Goal: Complete application form: Complete application form

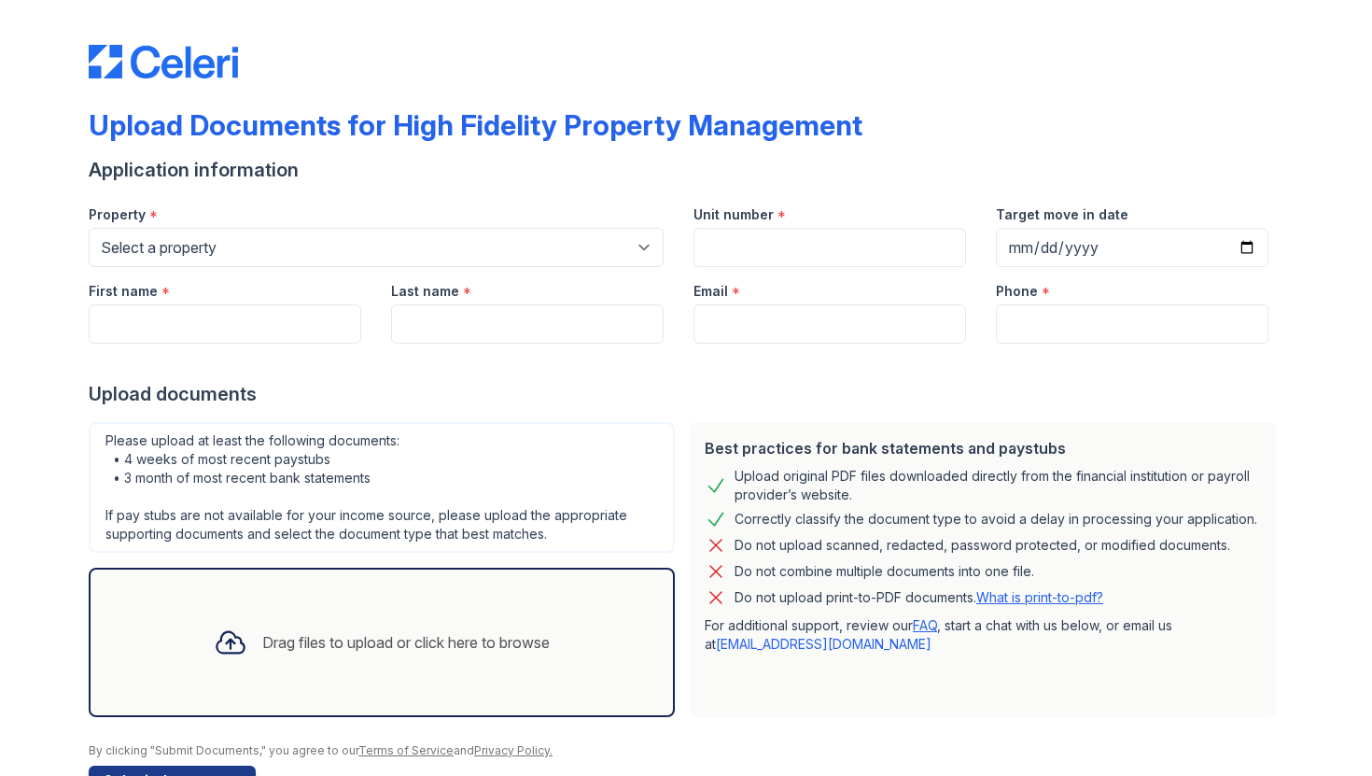
select select "1941"
click at [823, 255] on input "Unit number" at bounding box center [829, 247] width 273 height 39
click at [770, 228] on input "Unit number" at bounding box center [829, 247] width 273 height 39
paste input "2S"
type input "#2S"
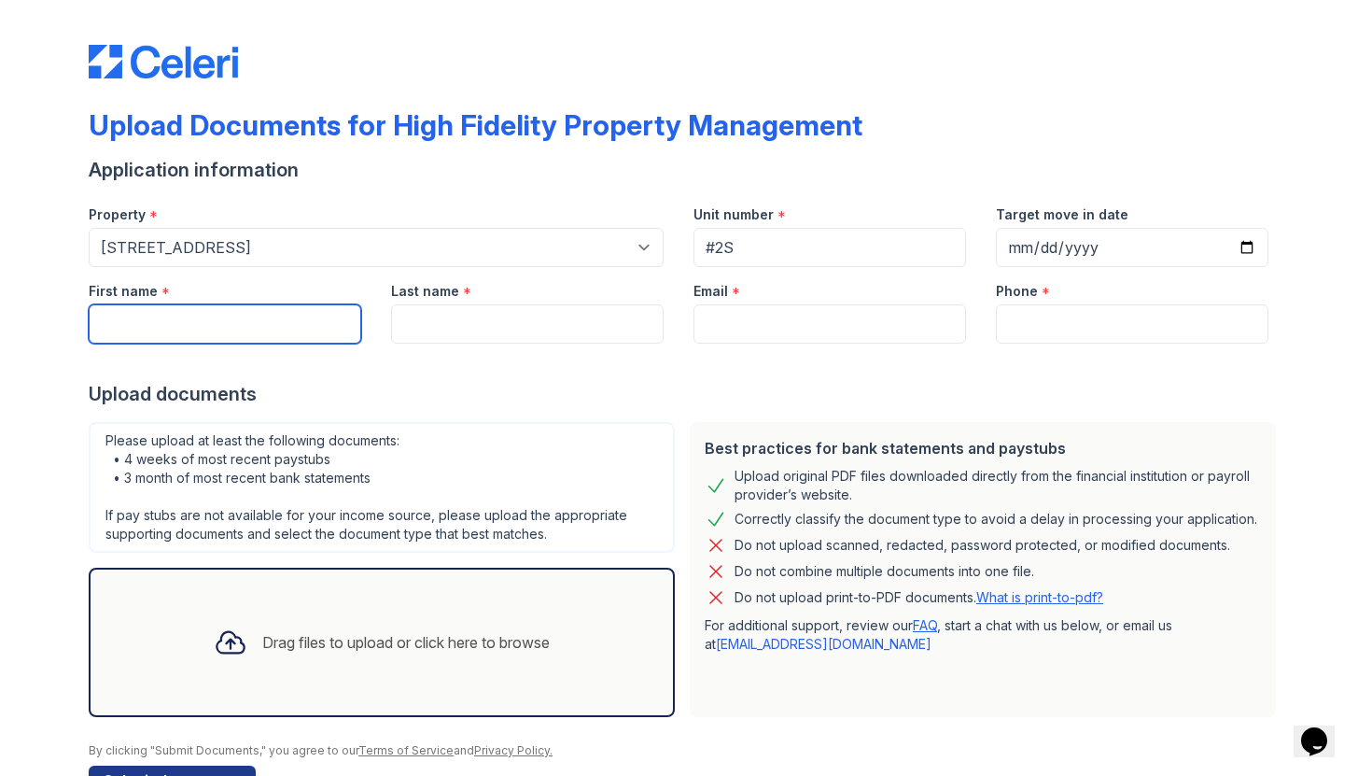
click at [168, 327] on input "First name" at bounding box center [225, 323] width 273 height 39
type input "Ashwin"
type input "Pillai"
type input "[EMAIL_ADDRESS][DOMAIN_NAME]"
type input "4048407544"
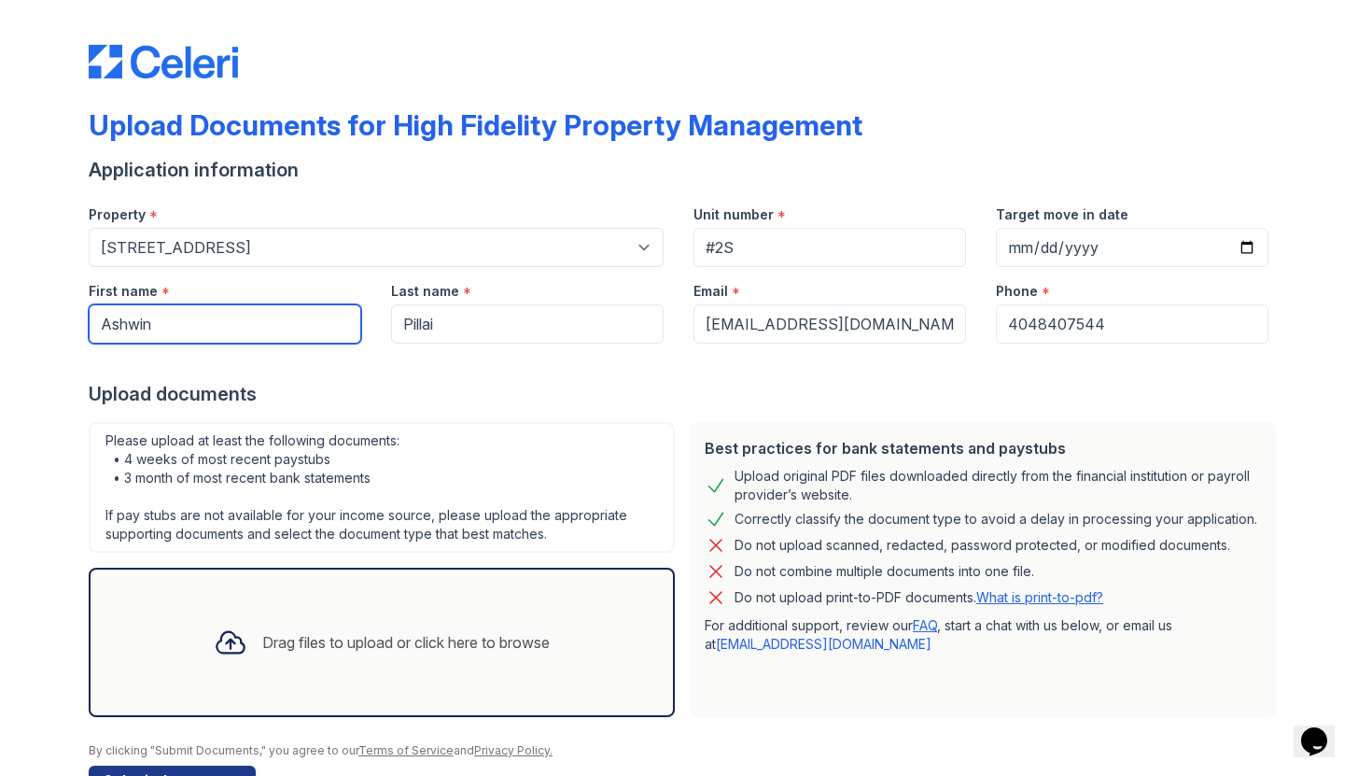
scroll to position [57, 0]
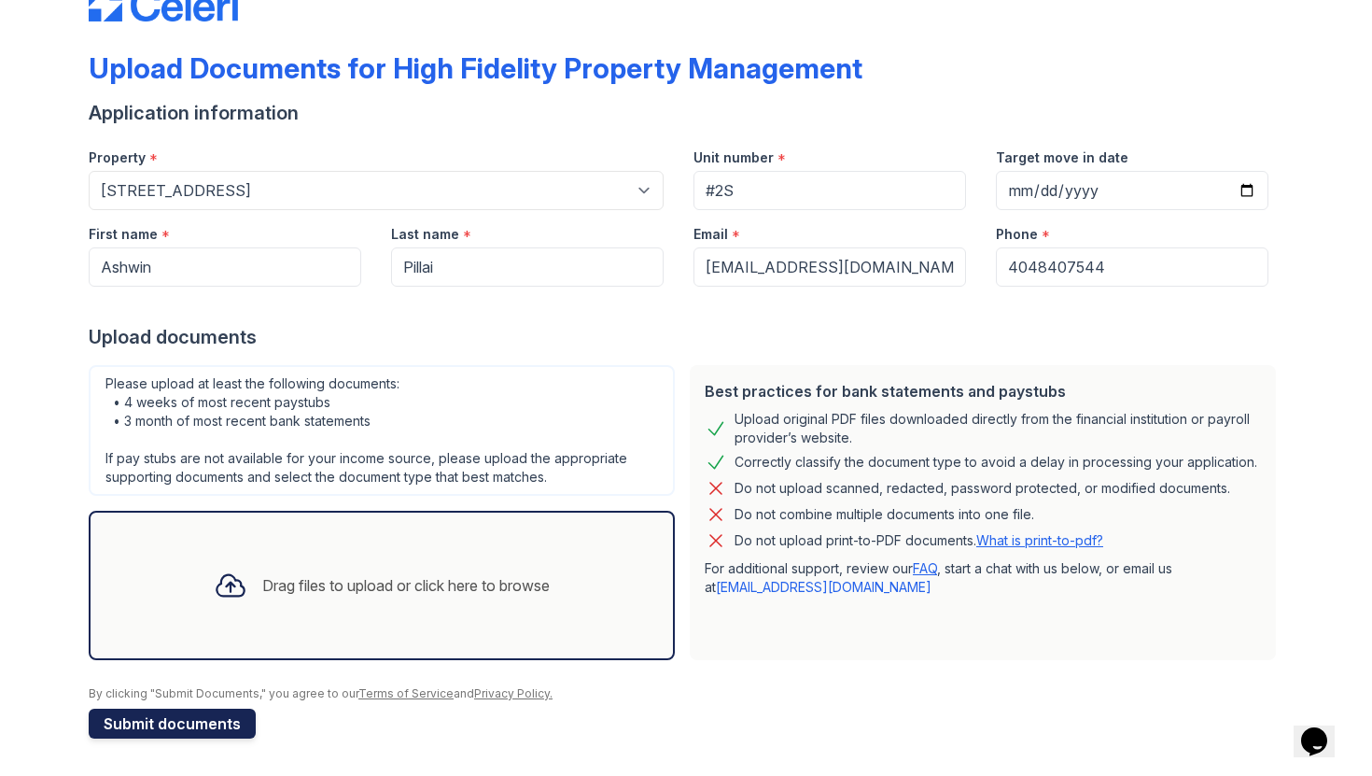
click at [173, 718] on button "Submit documents" at bounding box center [172, 723] width 167 height 30
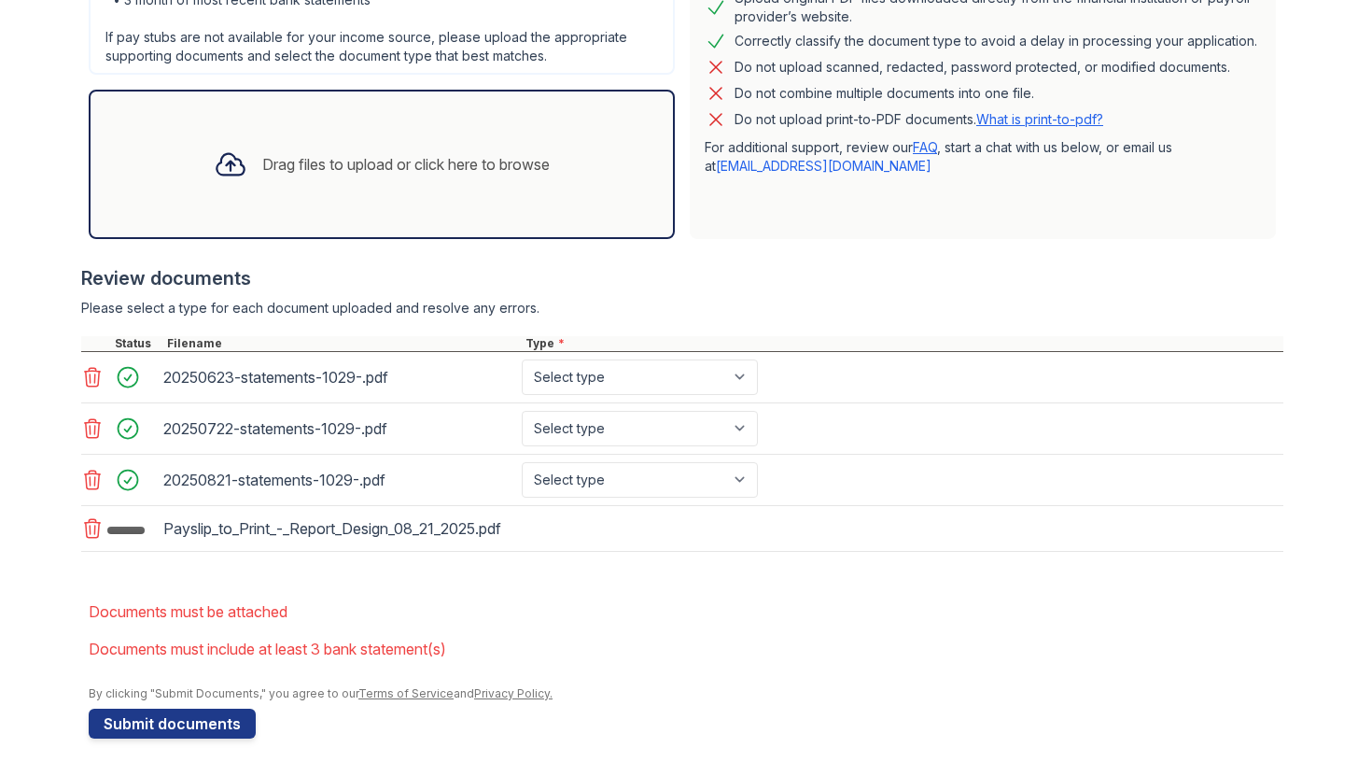
scroll to position [553, 0]
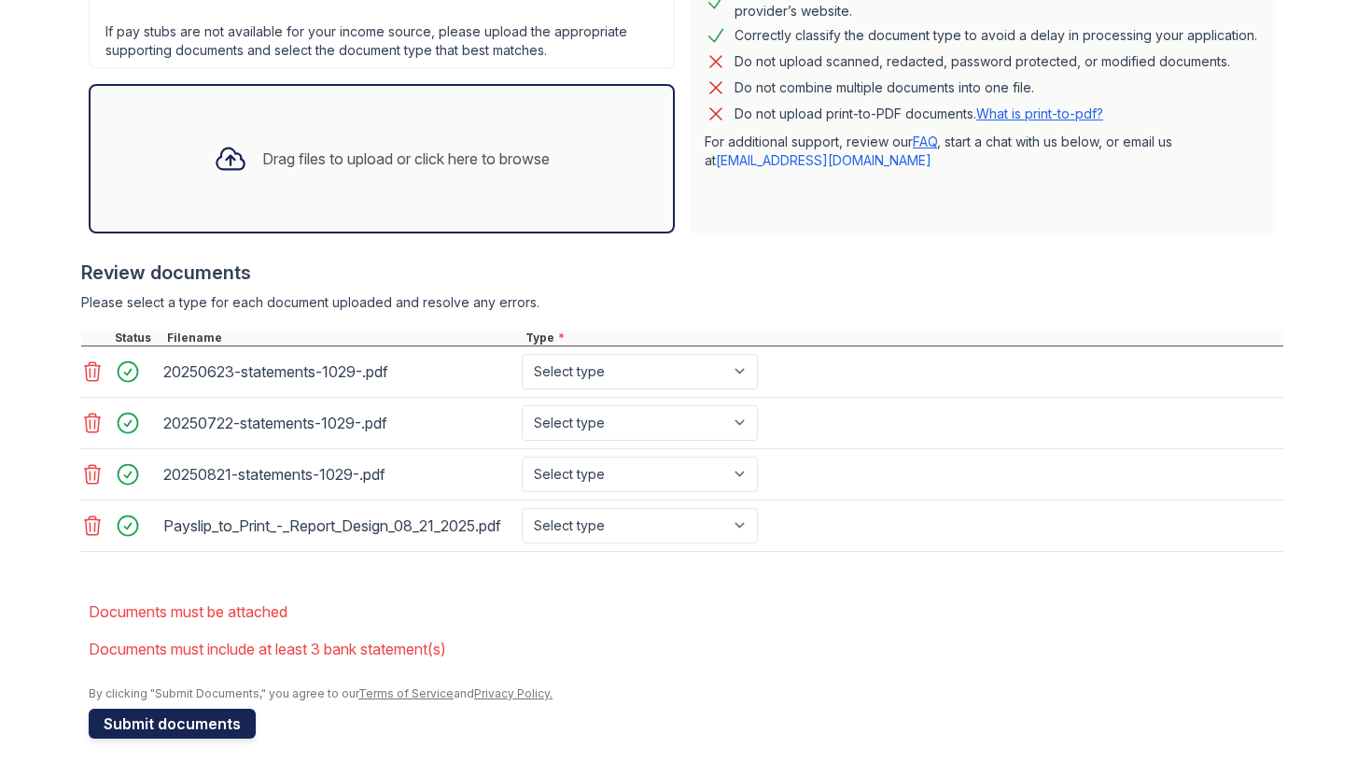
click at [200, 724] on button "Submit documents" at bounding box center [172, 723] width 167 height 30
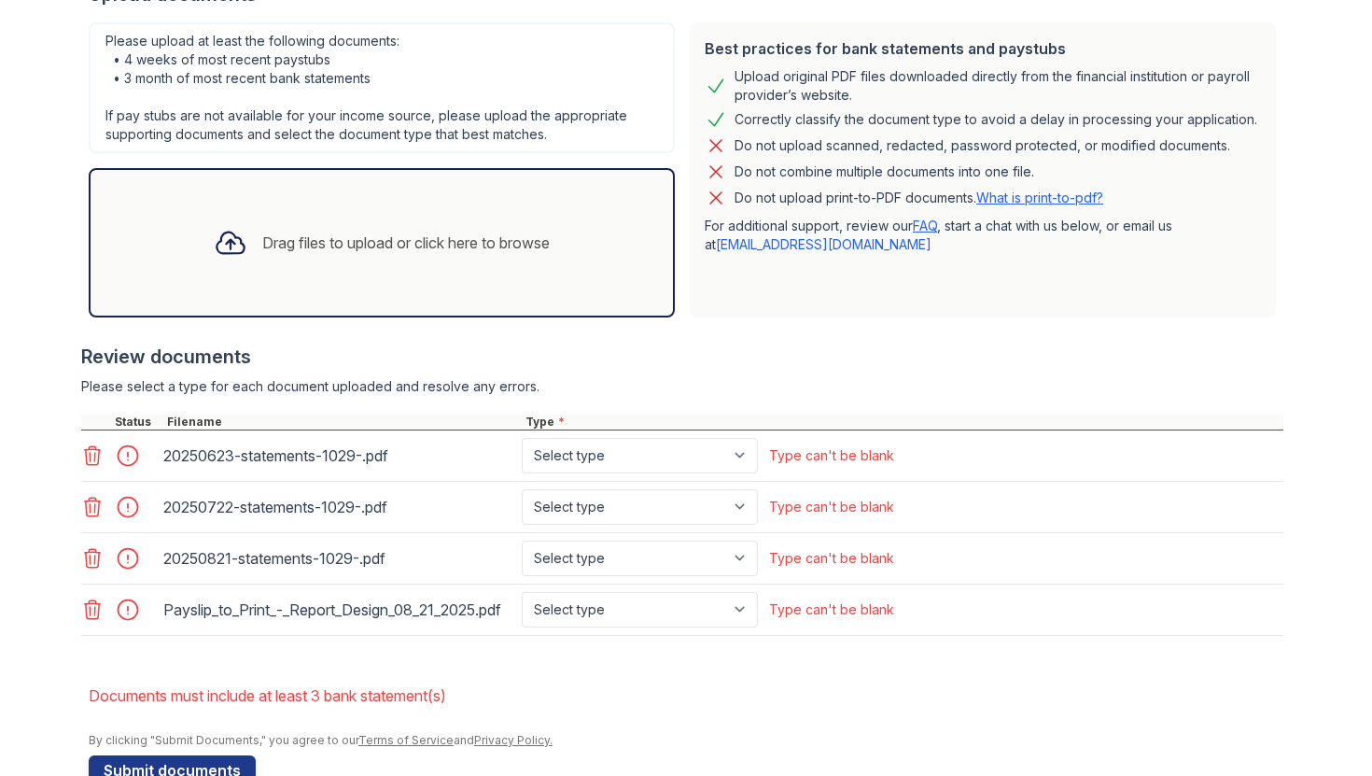
scroll to position [511, 0]
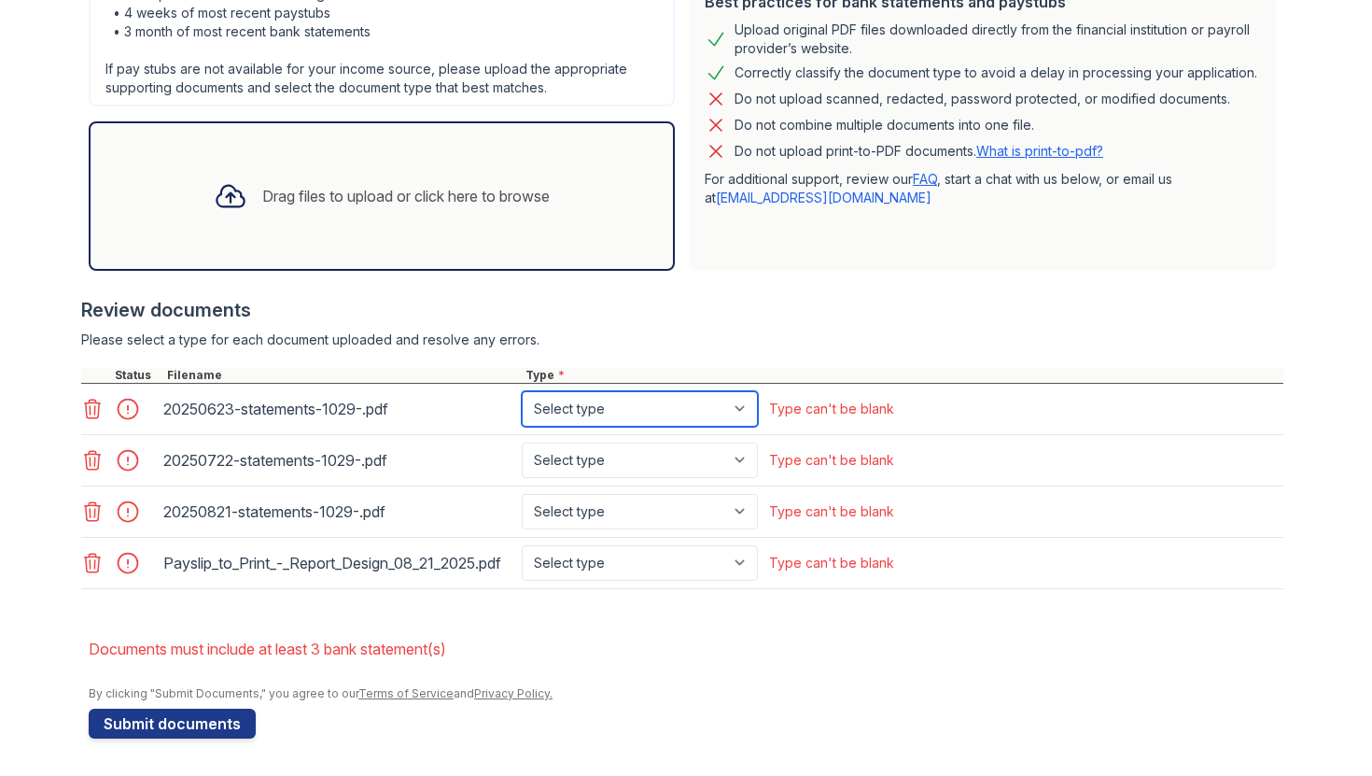
click at [637, 399] on select "Select type Paystub Bank Statement Offer Letter Tax Documents Benefit Award Let…" at bounding box center [640, 408] width 236 height 35
select select "bank_statement"
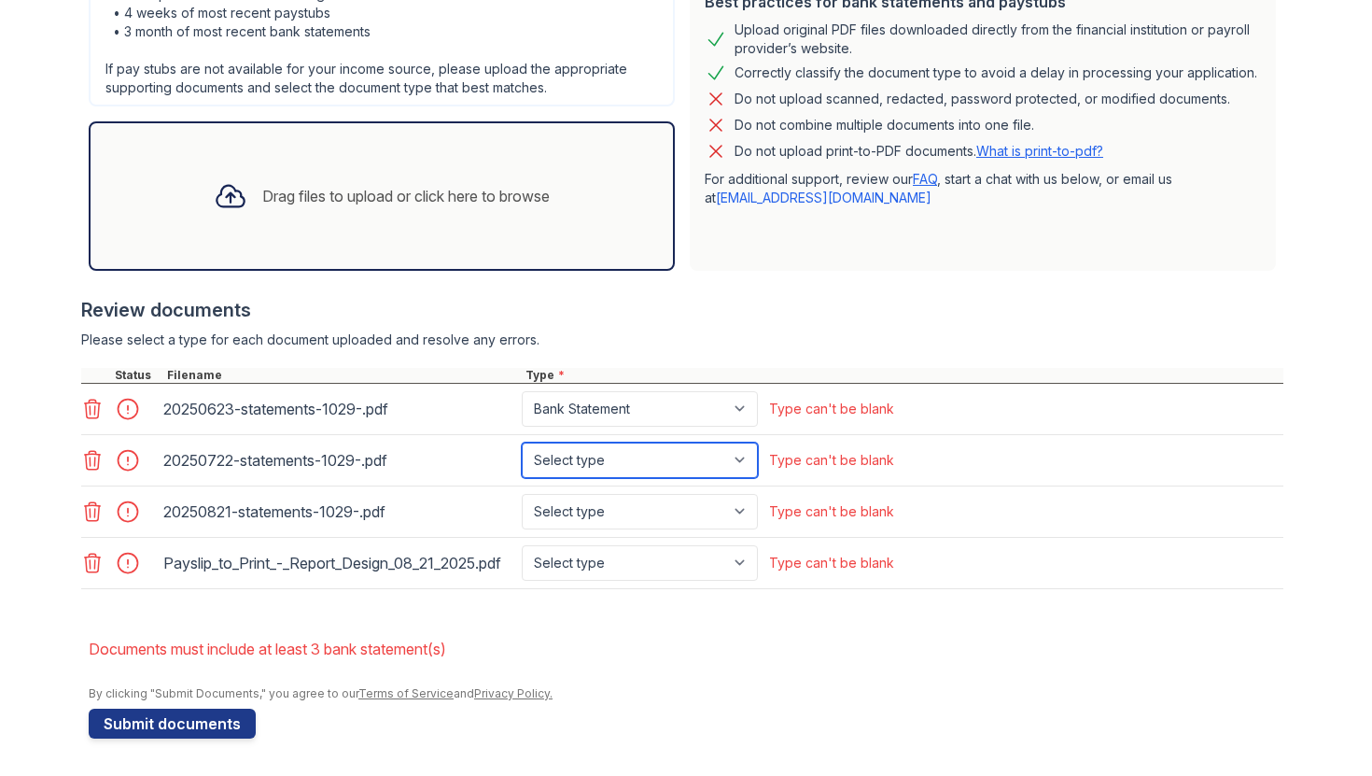
click at [622, 442] on select "Select type Paystub Bank Statement Offer Letter Tax Documents Benefit Award Let…" at bounding box center [640, 459] width 236 height 35
select select "bank_statement"
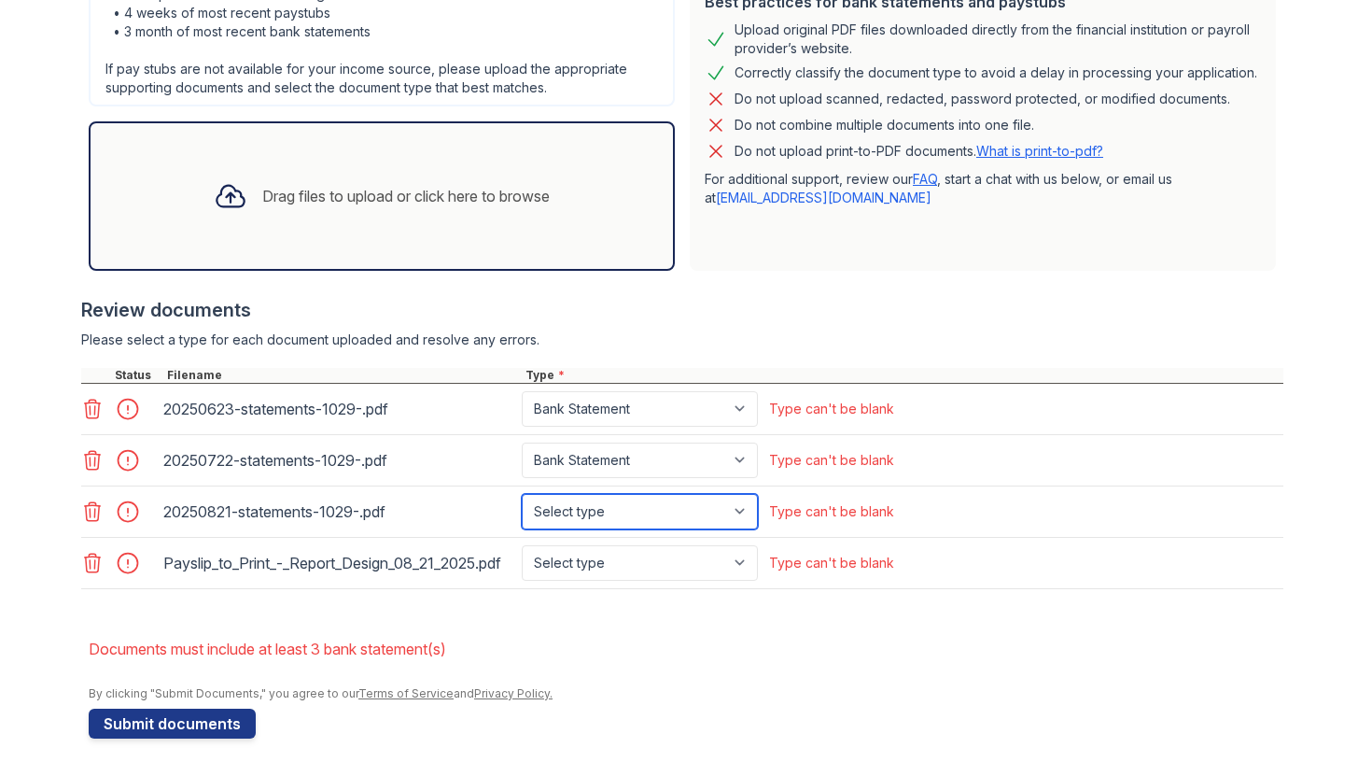
click at [582, 495] on select "Select type Paystub Bank Statement Offer Letter Tax Documents Benefit Award Let…" at bounding box center [640, 511] width 236 height 35
select select "bank_statement"
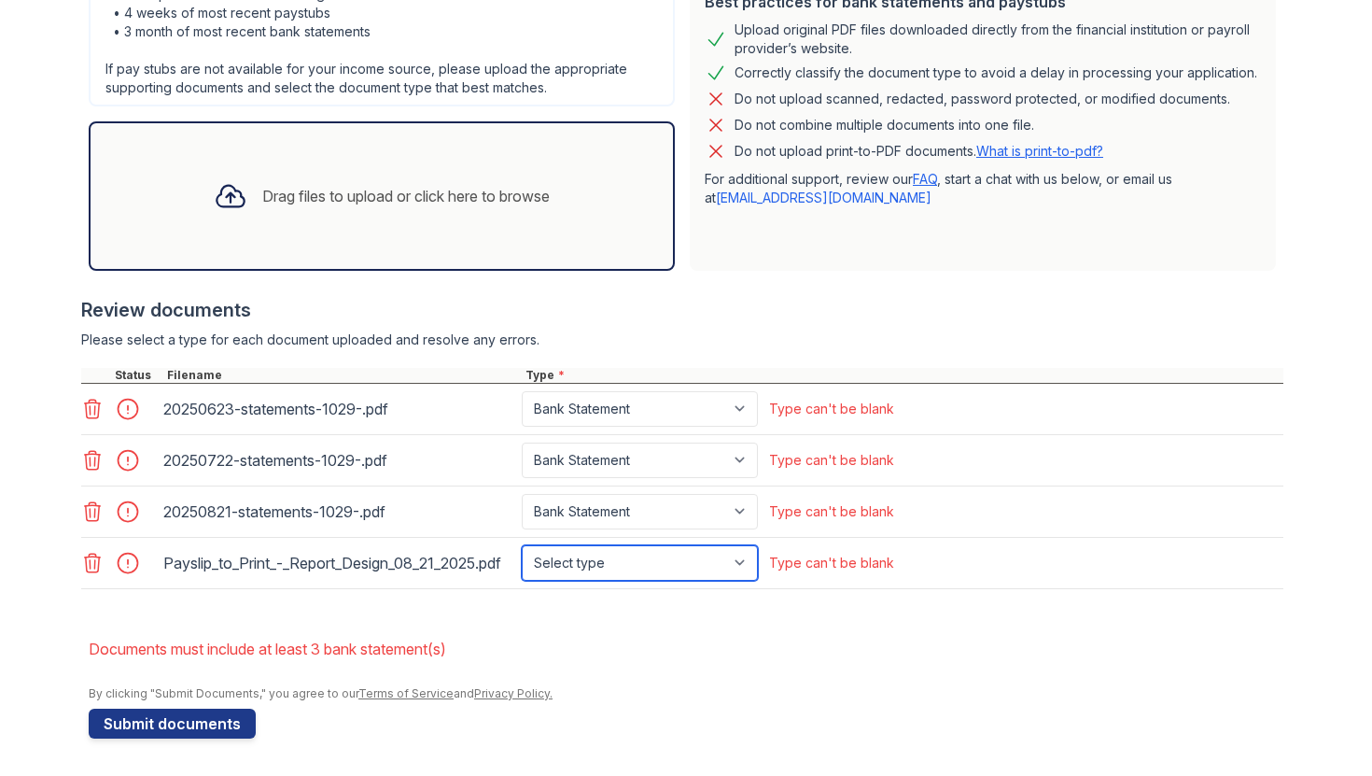
click at [577, 558] on select "Select type Paystub Bank Statement Offer Letter Tax Documents Benefit Award Let…" at bounding box center [640, 562] width 236 height 35
select select "paystub"
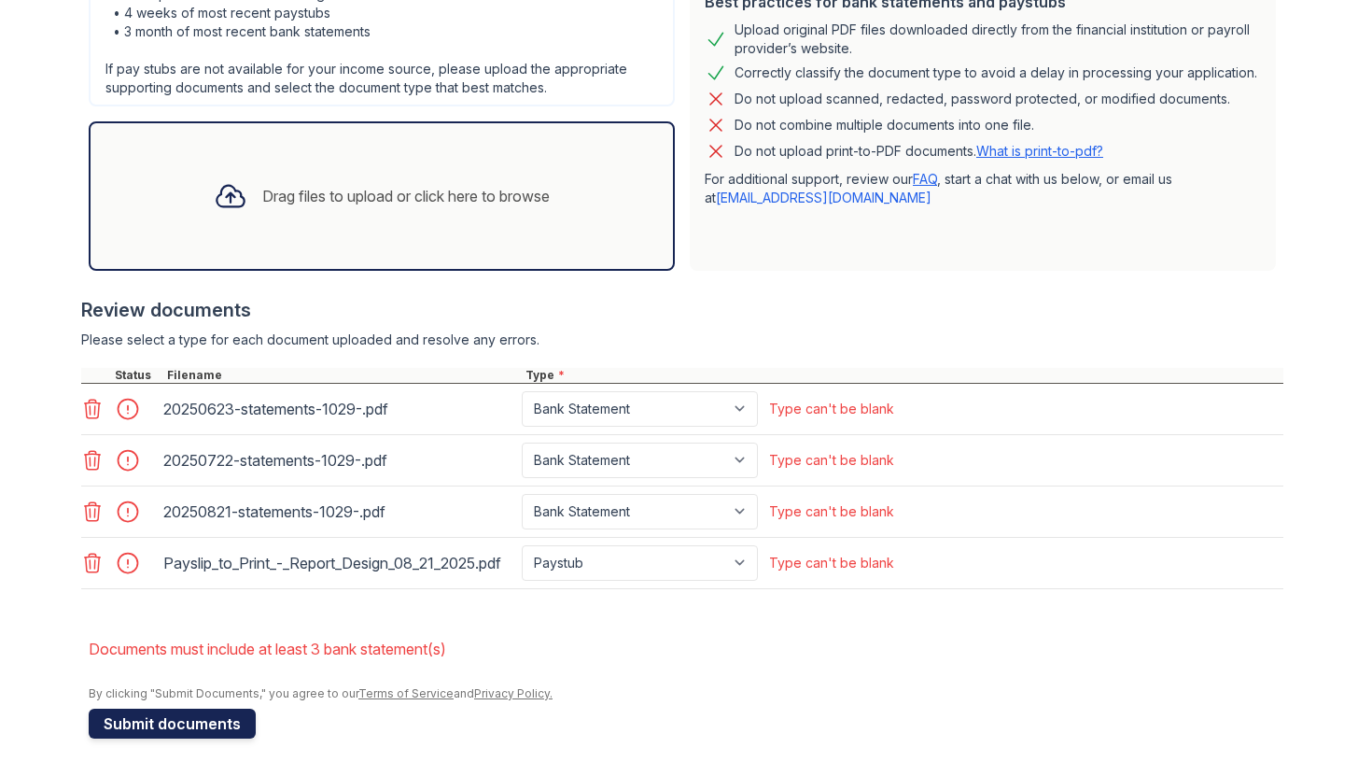
click at [166, 736] on button "Submit documents" at bounding box center [172, 723] width 167 height 30
click at [727, 305] on div "Review documents" at bounding box center [682, 310] width 1202 height 26
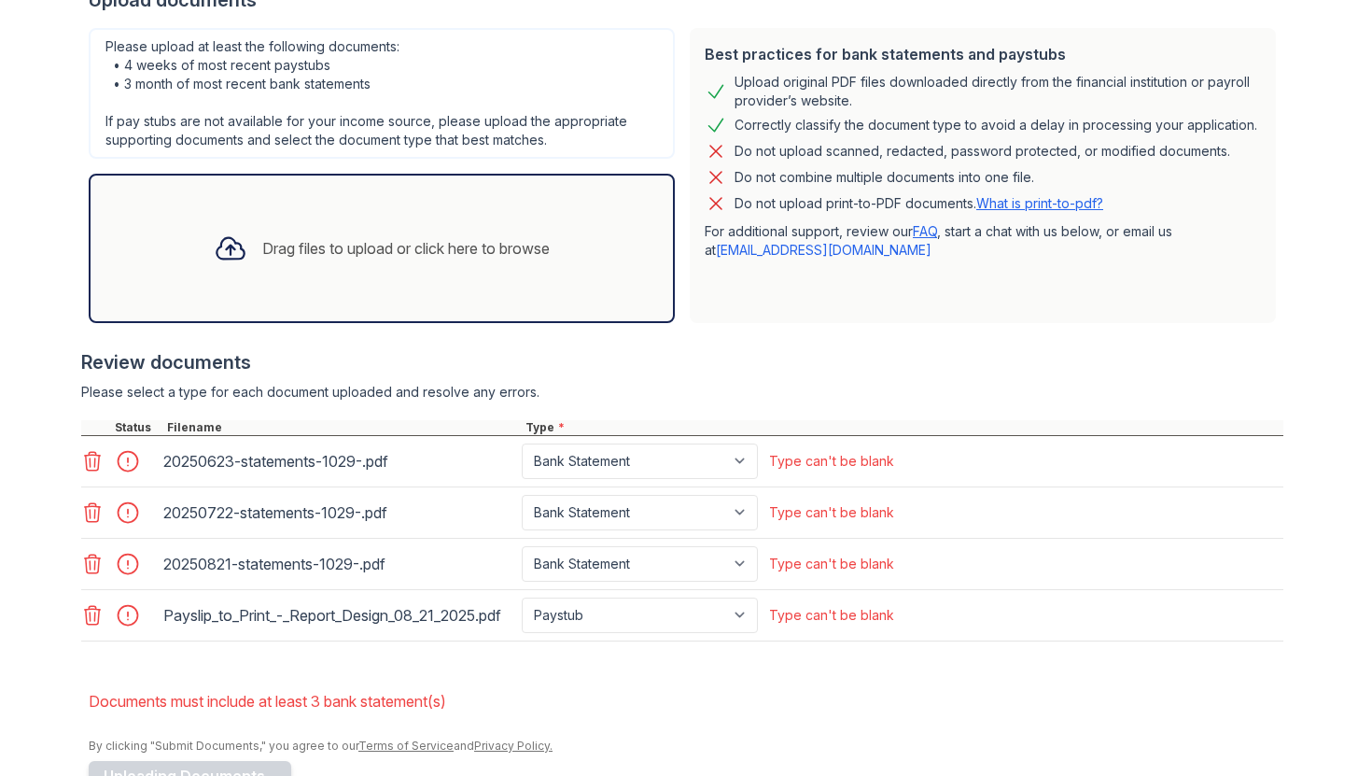
scroll to position [515, 0]
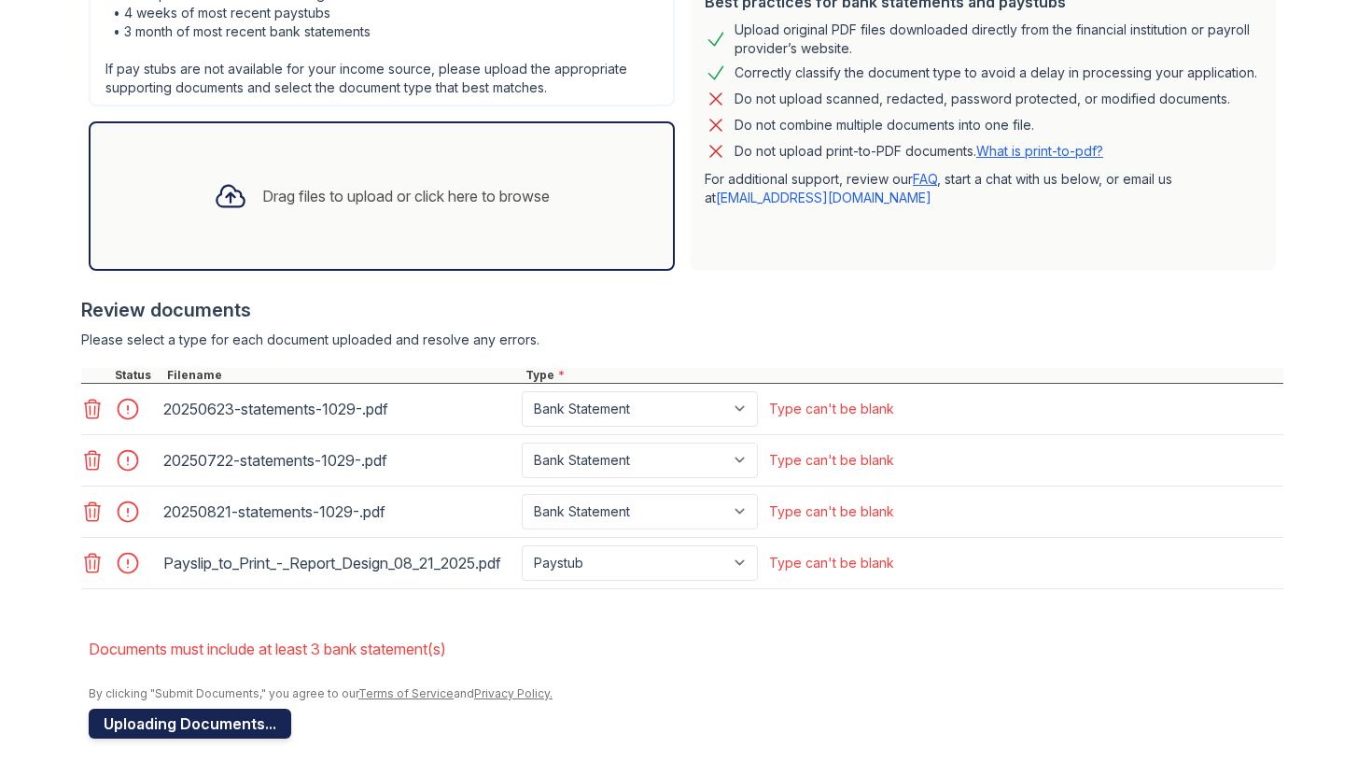
click at [232, 735] on button "Uploading Documents..." at bounding box center [190, 723] width 203 height 30
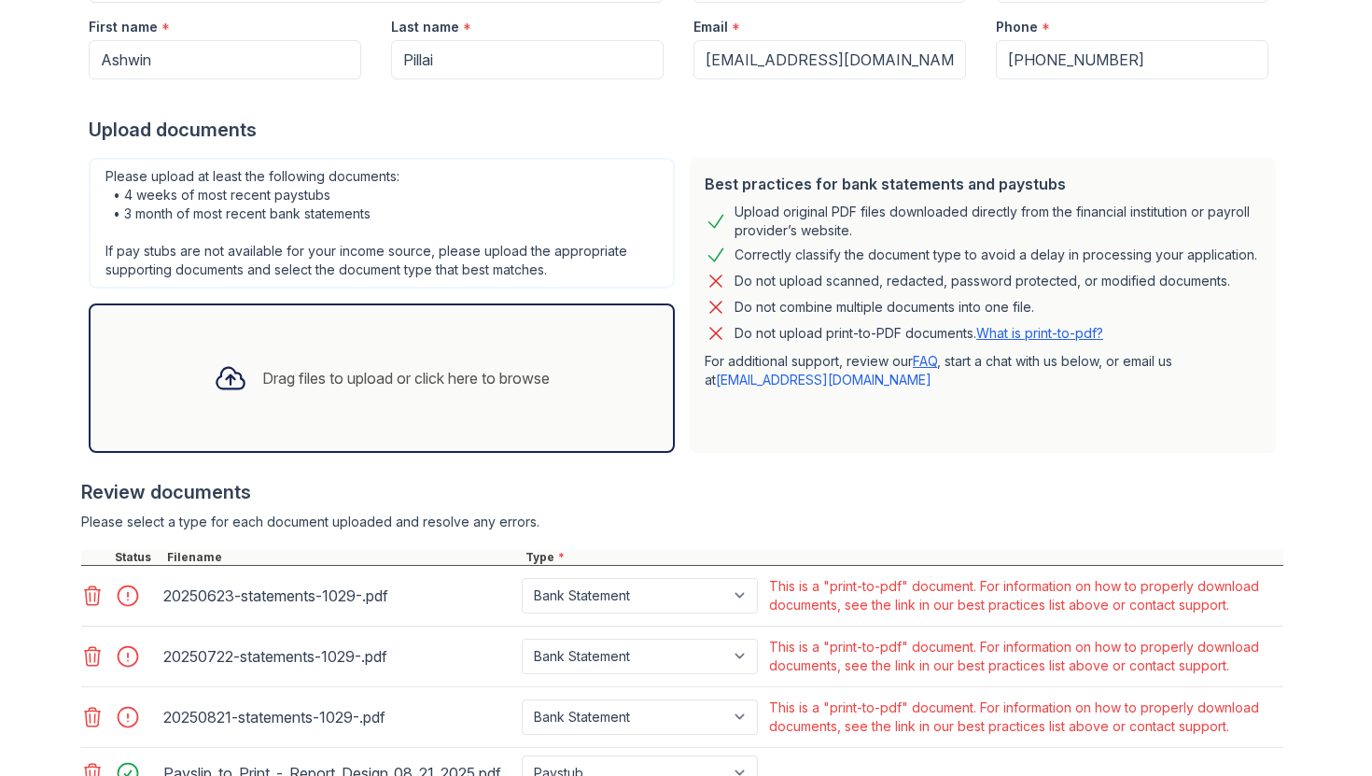
scroll to position [483, 0]
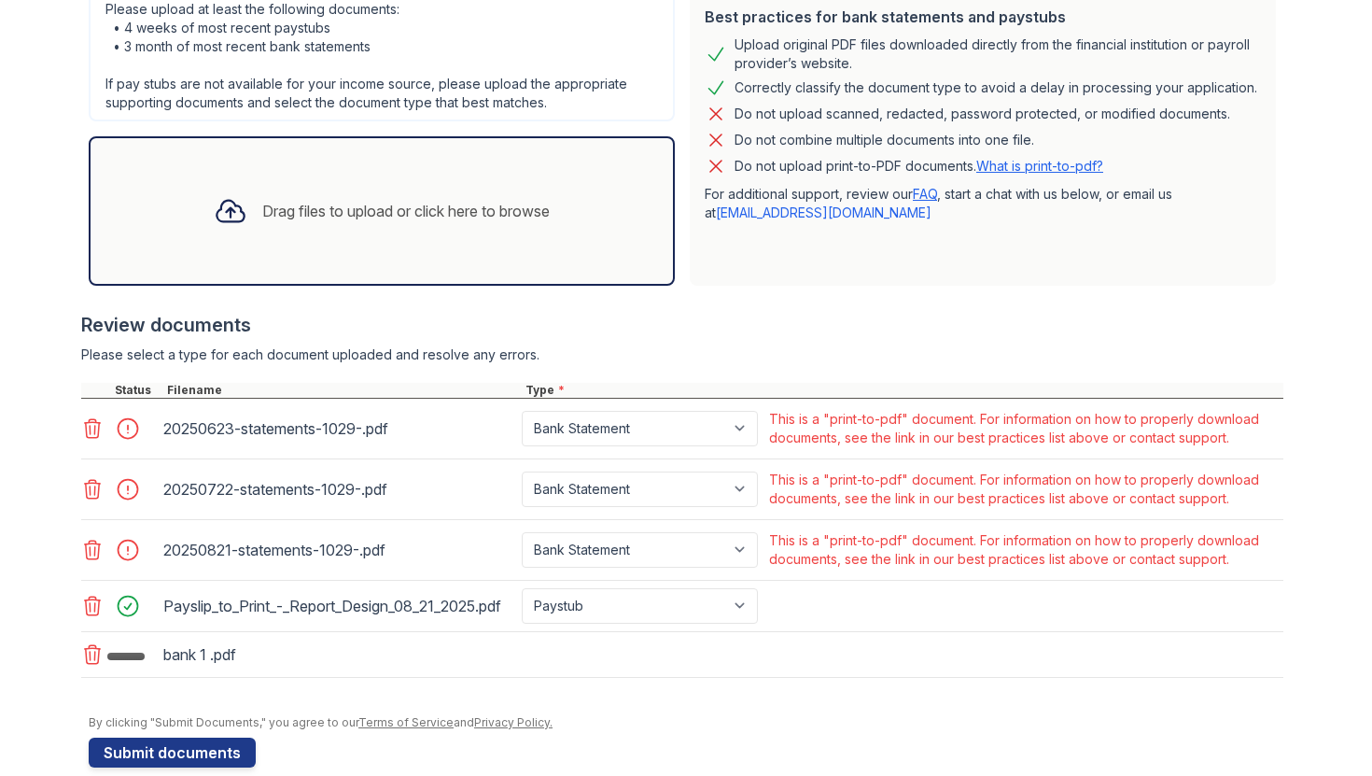
click at [83, 553] on icon at bounding box center [92, 550] width 22 height 22
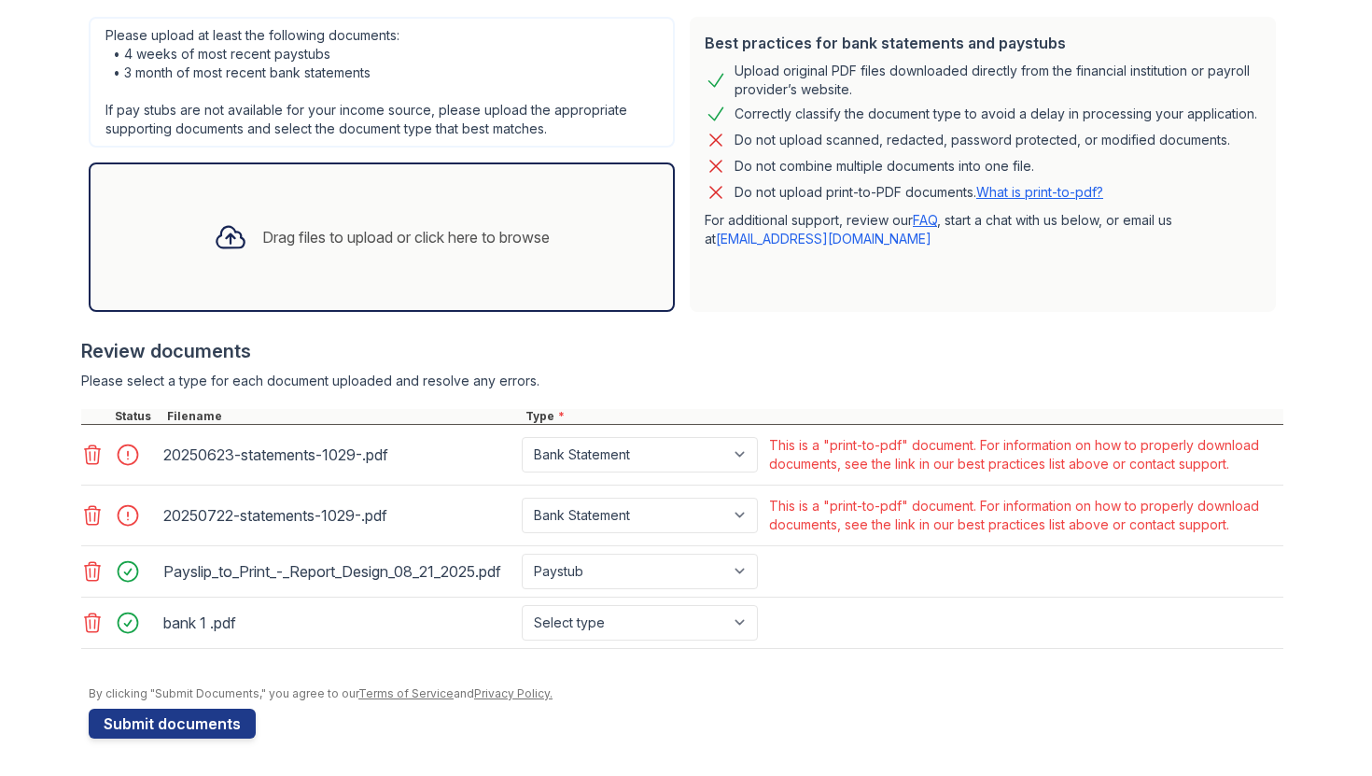
click at [90, 512] on div at bounding box center [120, 515] width 78 height 45
click at [90, 506] on icon at bounding box center [93, 515] width 16 height 19
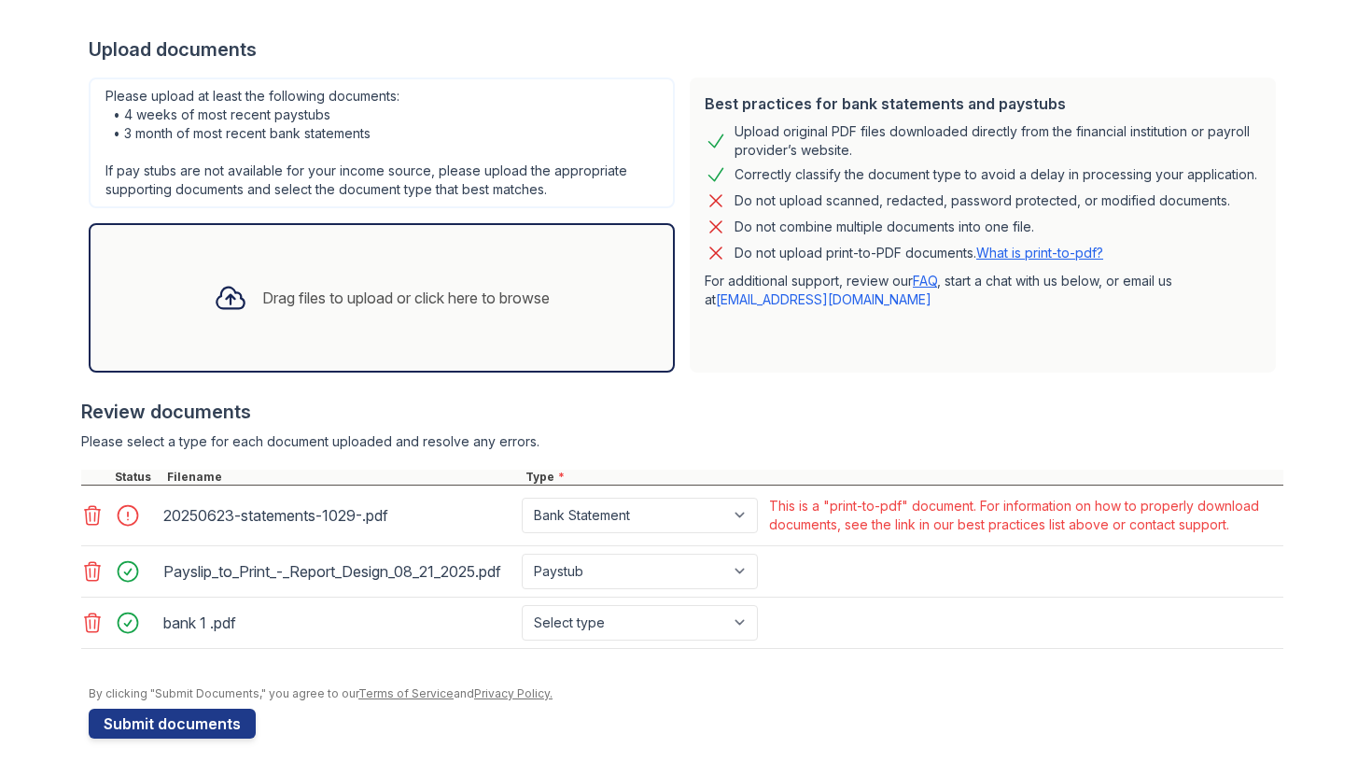
click at [87, 504] on icon at bounding box center [92, 515] width 22 height 22
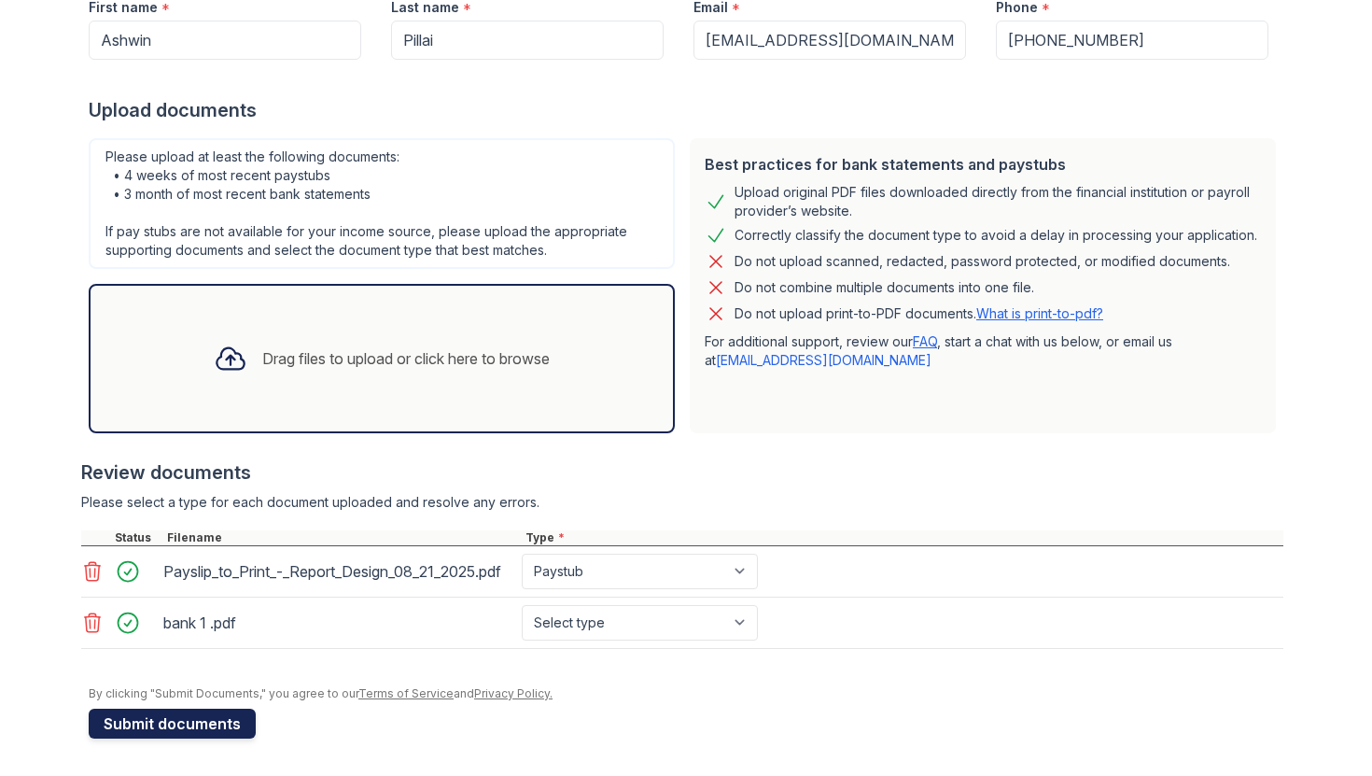
click at [192, 723] on button "Submit documents" at bounding box center [172, 723] width 167 height 30
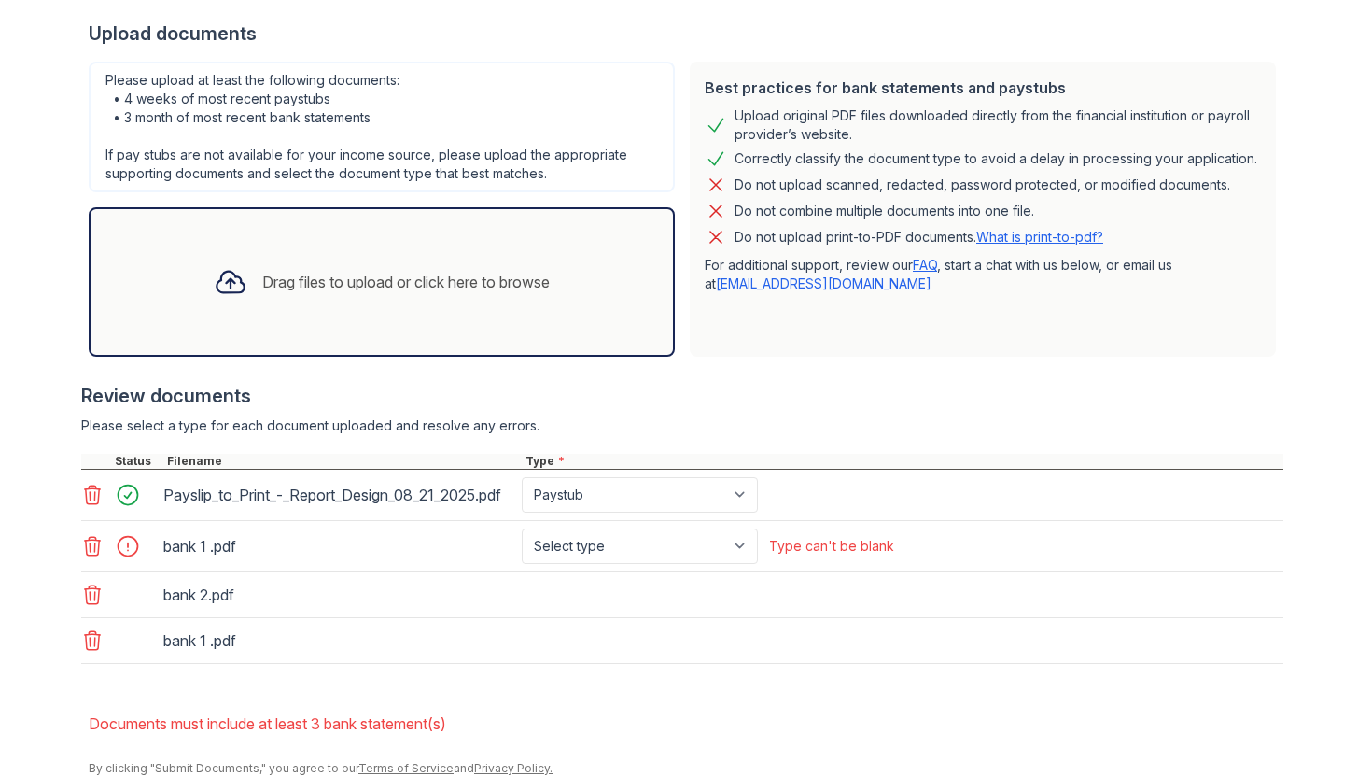
scroll to position [504, 0]
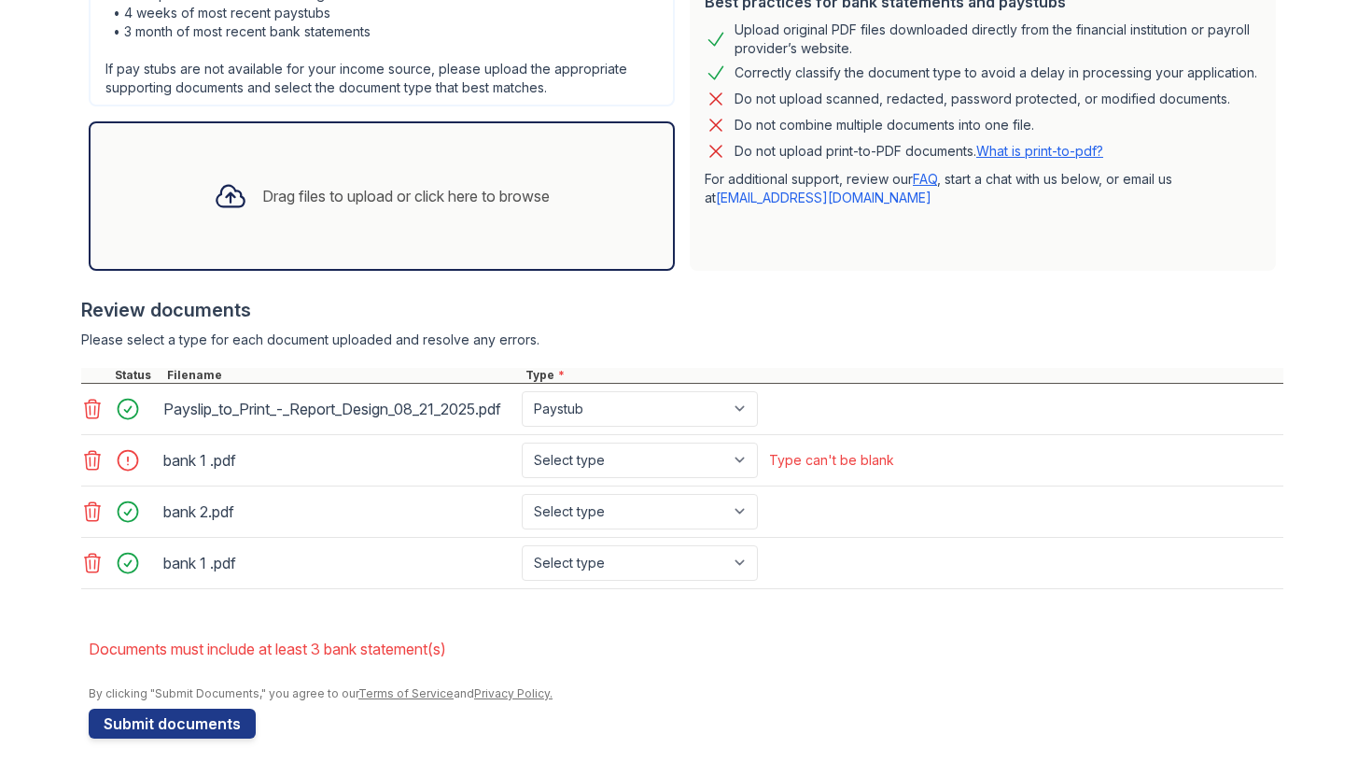
click at [585, 486] on div "bank 1 .pdf Select type Paystub Bank Statement Offer Letter Tax Documents Benef…" at bounding box center [682, 460] width 1202 height 51
click at [584, 478] on select "Select type Paystub Bank Statement Offer Letter Tax Documents Benefit Award Let…" at bounding box center [640, 459] width 236 height 35
select select "bank_statement"
click at [579, 515] on select "Select type Paystub Bank Statement Offer Letter Tax Documents Benefit Award Let…" at bounding box center [640, 511] width 236 height 35
select select "bank_statement"
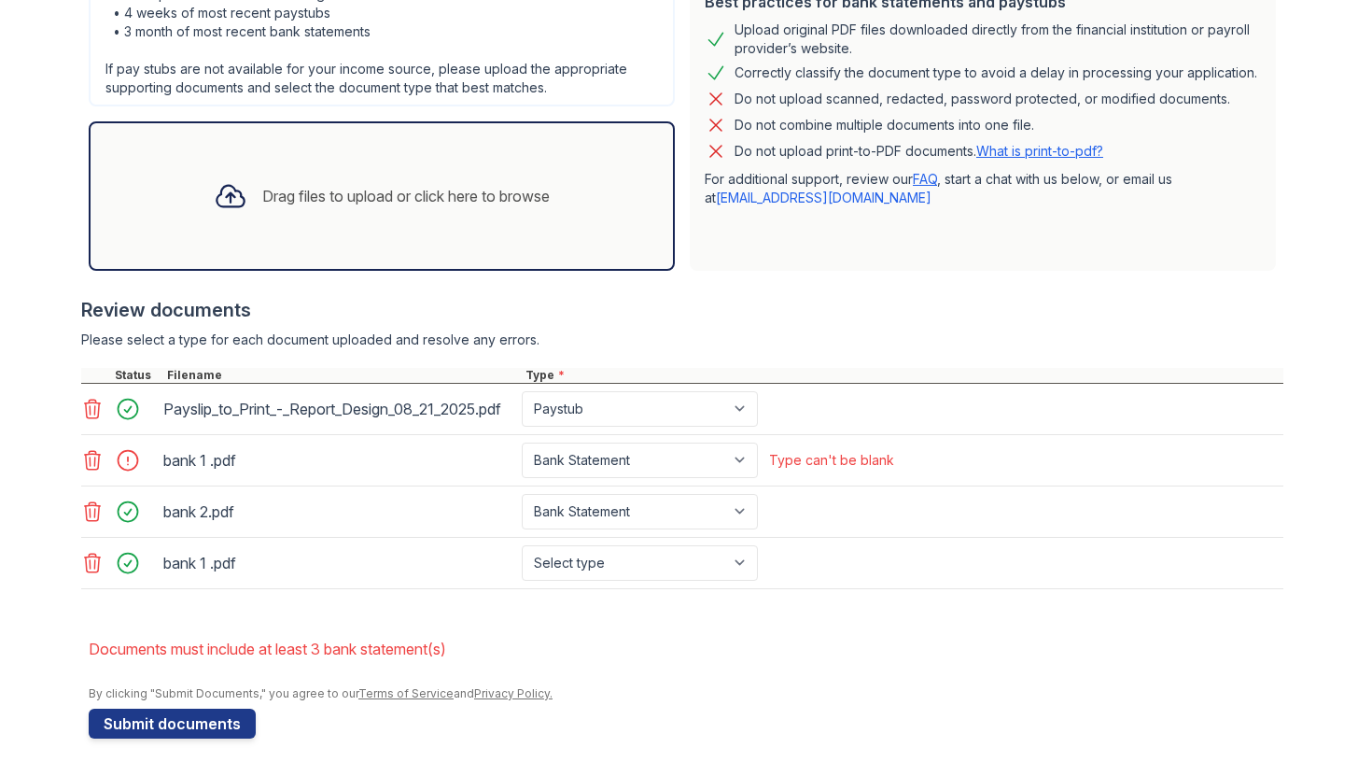
click at [578, 550] on div "bank 1 .pdf Select type Paystub Bank Statement Offer Letter Tax Documents Benef…" at bounding box center [682, 563] width 1202 height 51
click at [578, 564] on select "Select type Paystub Bank Statement Offer Letter Tax Documents Benefit Award Let…" at bounding box center [640, 562] width 236 height 35
select select "bank_statement"
click at [215, 738] on button "Submit documents" at bounding box center [172, 723] width 167 height 30
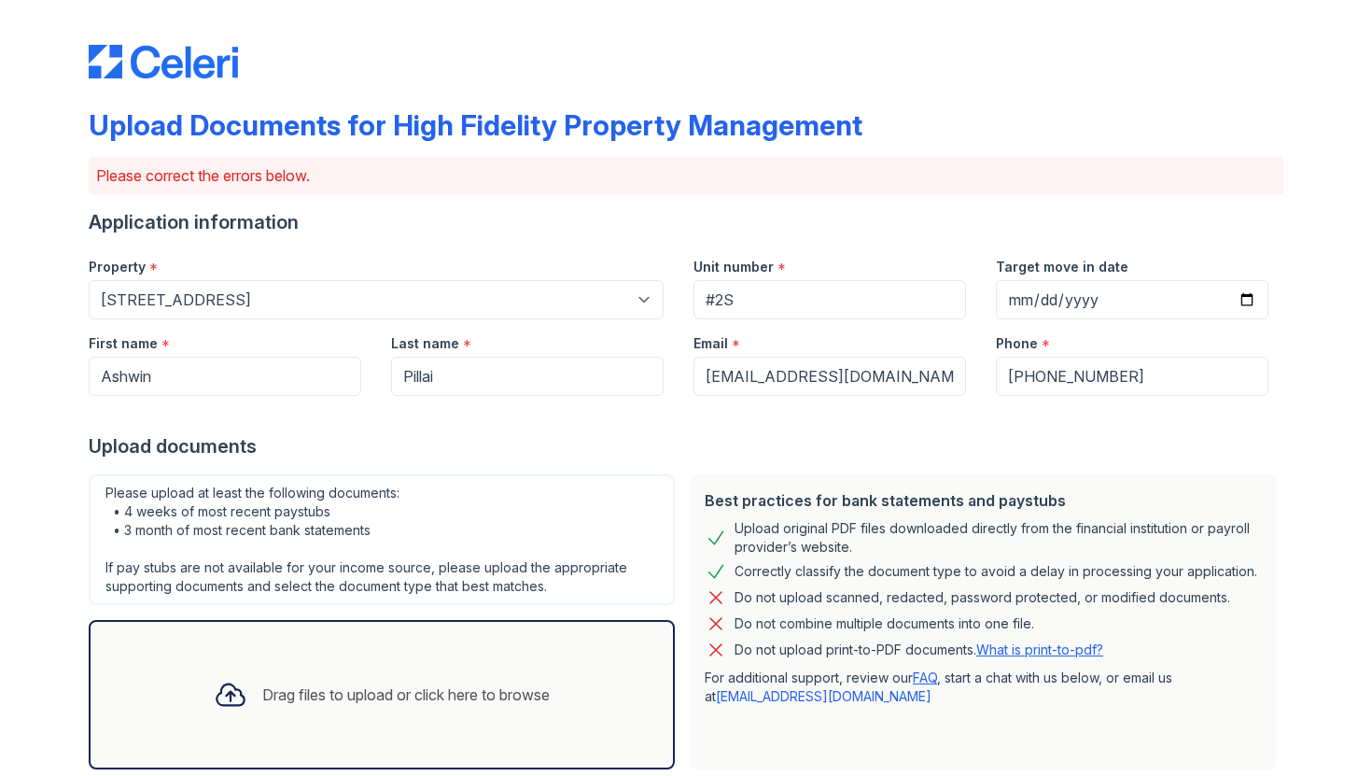
scroll to position [483, 0]
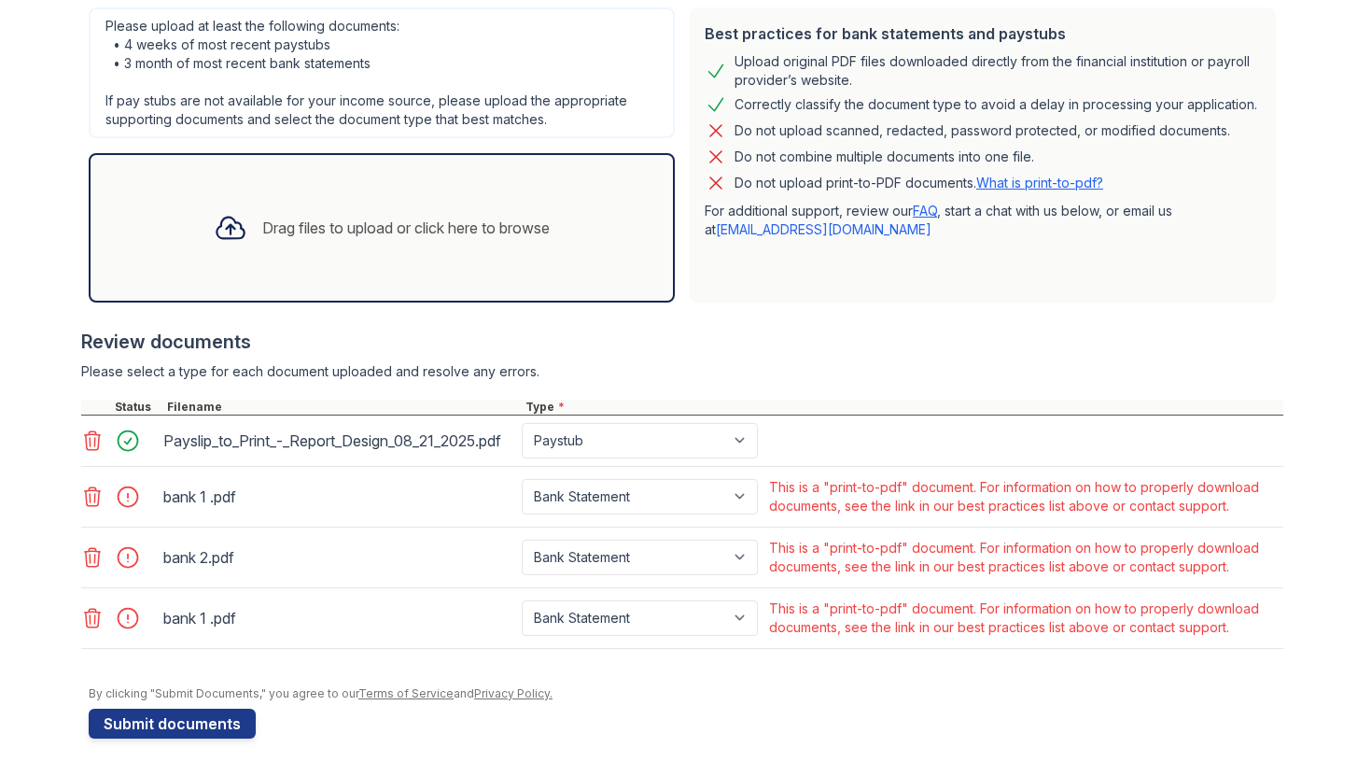
click at [1079, 175] on link "What is print-to-pdf?" at bounding box center [1039, 183] width 127 height 16
click at [79, 501] on div "Upload Documents for High Fidelity Property Management Please correct the error…" at bounding box center [686, 154] width 1312 height 1242
click at [86, 500] on icon at bounding box center [93, 496] width 16 height 19
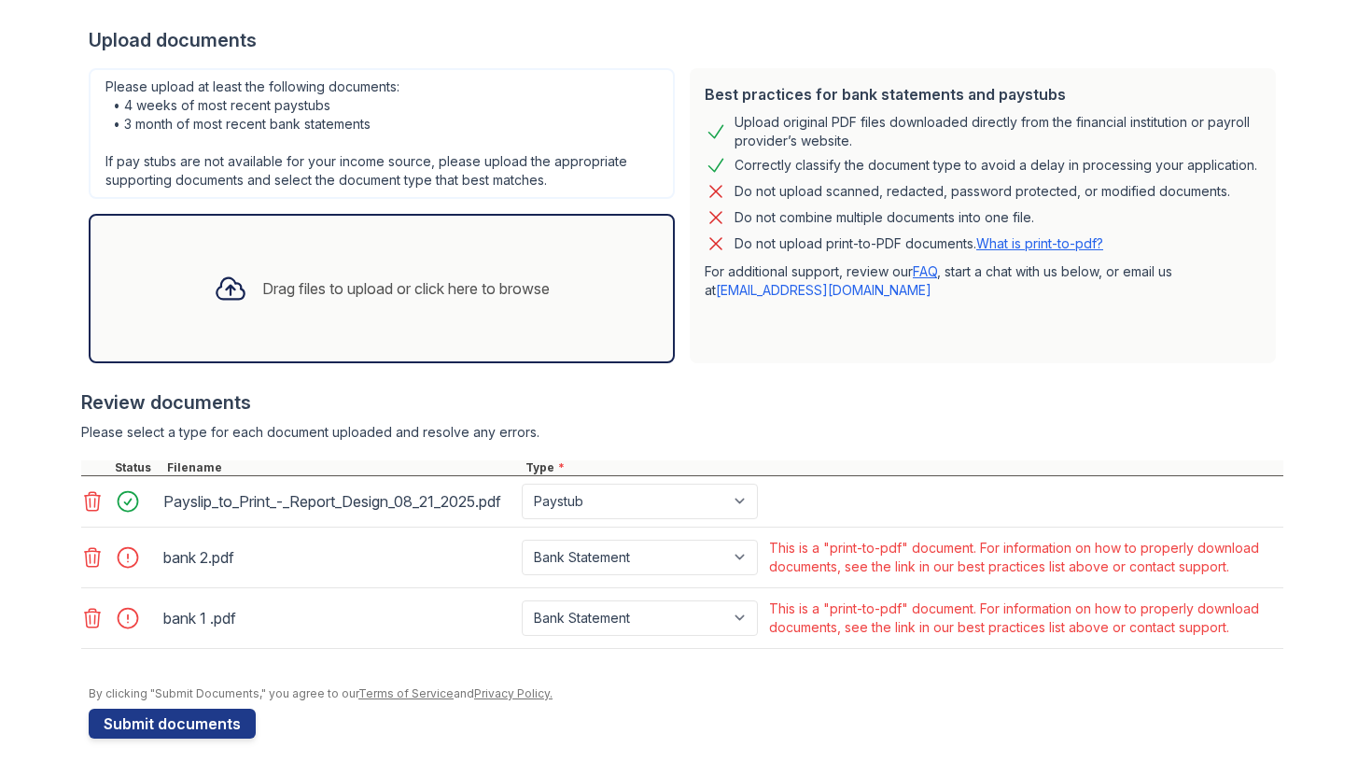
click at [85, 547] on icon at bounding box center [92, 557] width 22 height 22
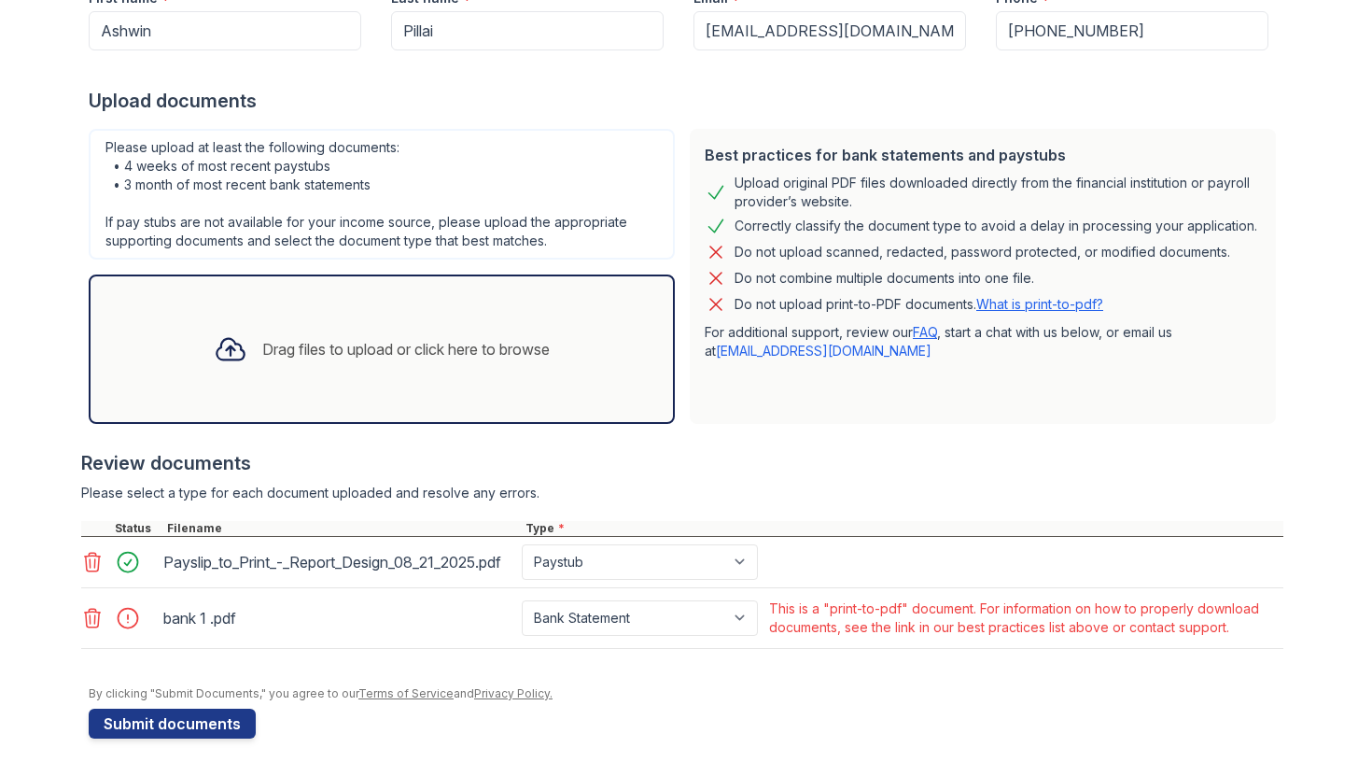
click at [87, 622] on icon at bounding box center [92, 618] width 22 height 22
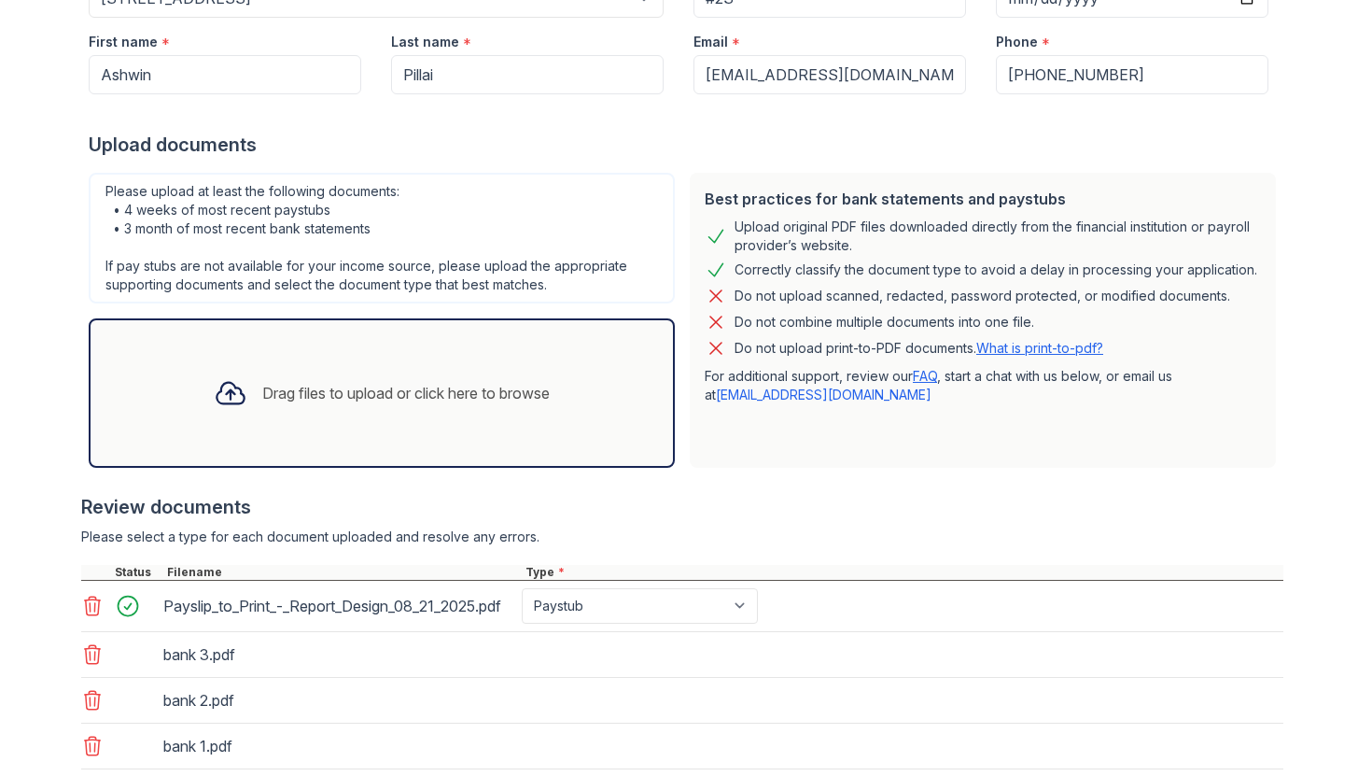
scroll to position [439, 0]
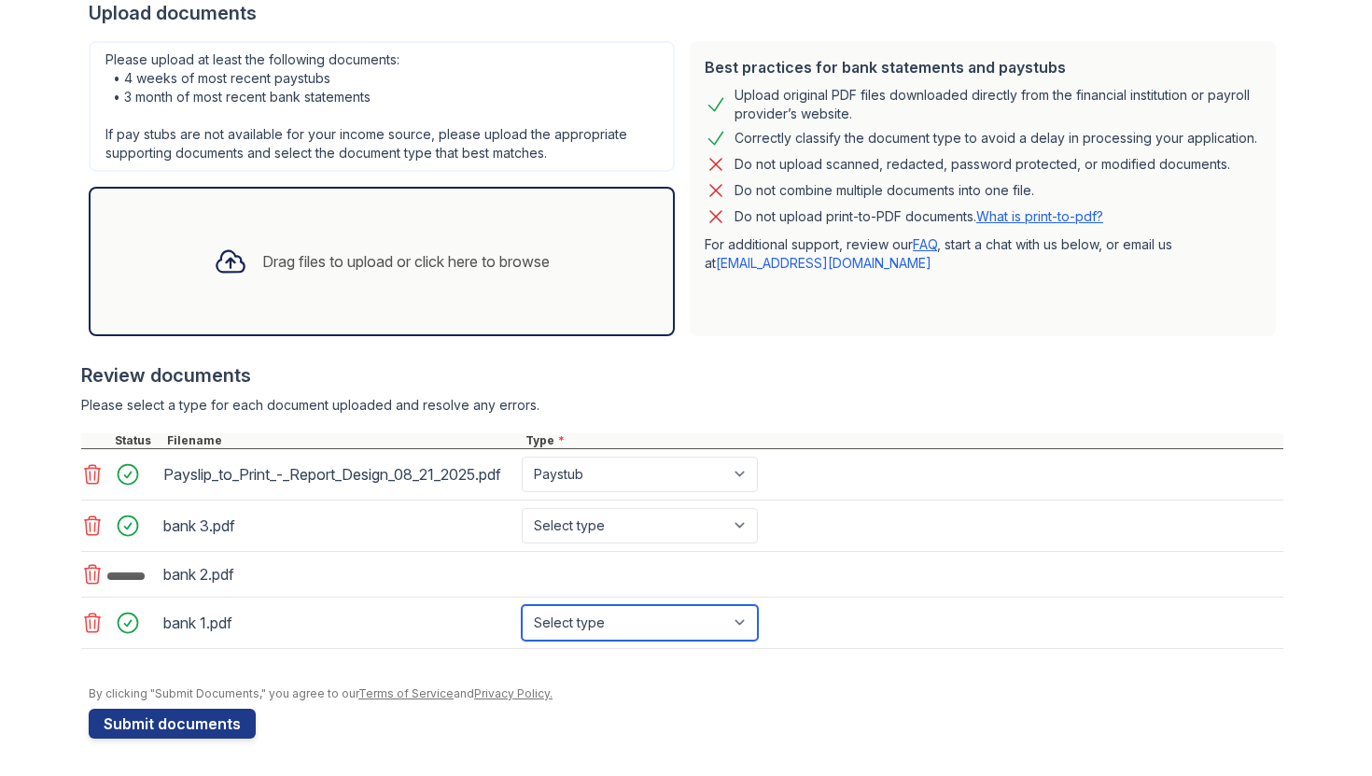
click at [567, 638] on select "Select type Paystub Bank Statement Offer Letter Tax Documents Benefit Award Let…" at bounding box center [640, 622] width 236 height 35
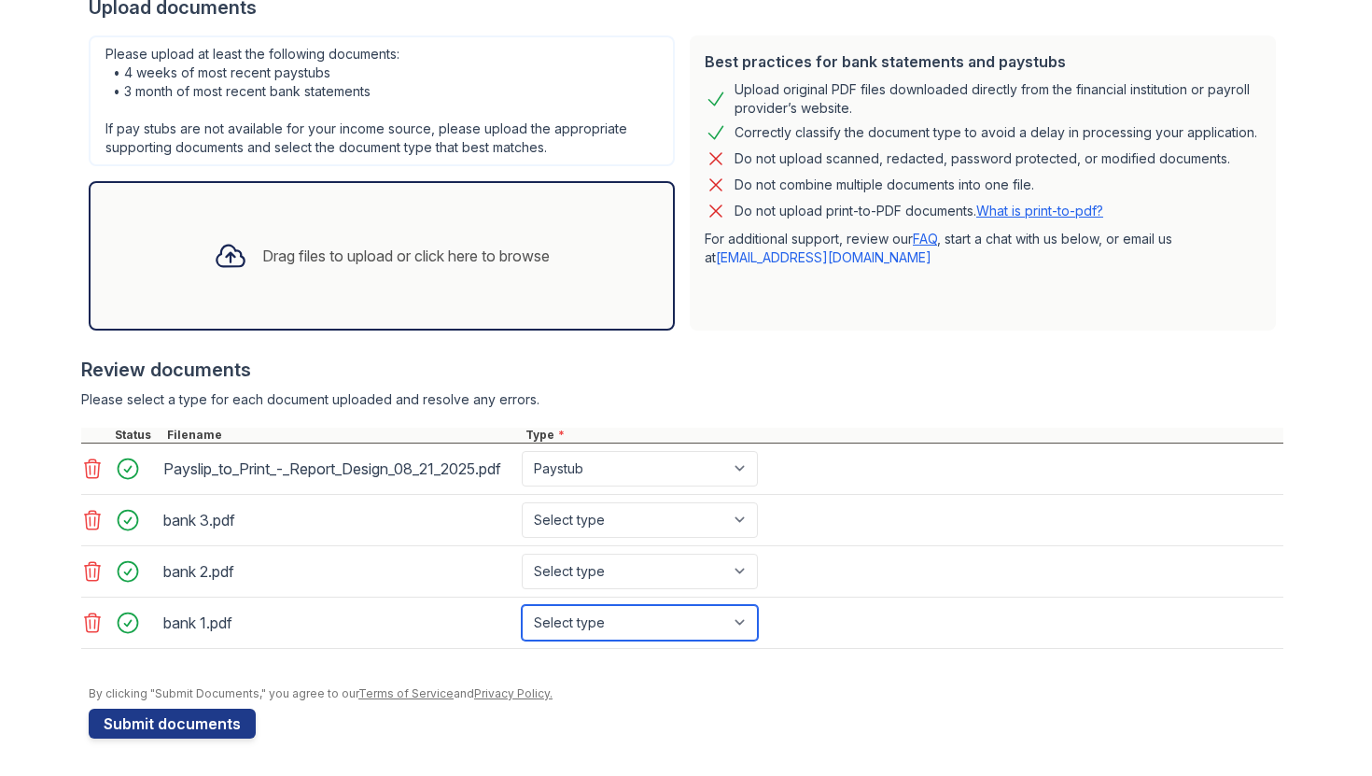
select select "bank_statement"
click at [564, 588] on select "Select type Paystub Bank Statement Offer Letter Tax Documents Benefit Award Let…" at bounding box center [640, 570] width 236 height 35
select select "bank_statement"
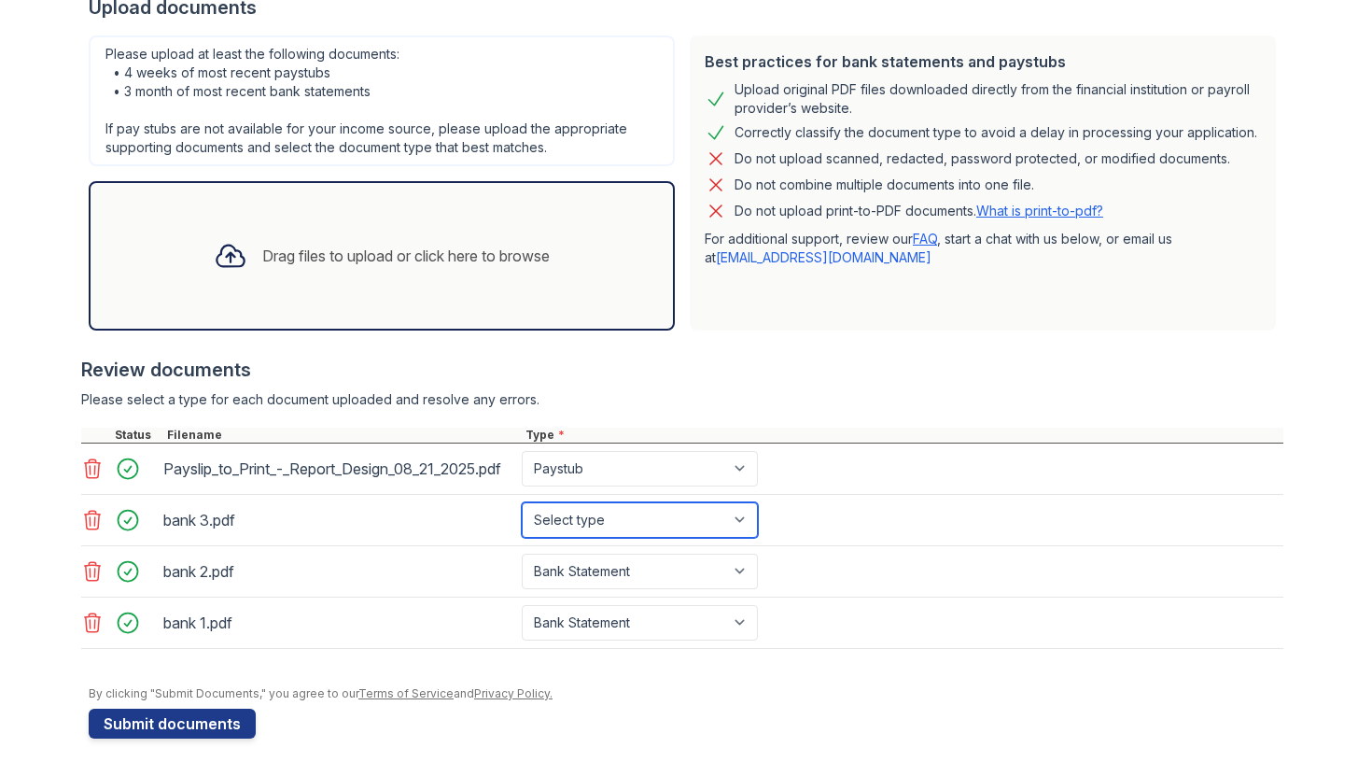
click at [593, 535] on select "Select type Paystub Bank Statement Offer Letter Tax Documents Benefit Award Let…" at bounding box center [640, 519] width 236 height 35
select select "bank_statement"
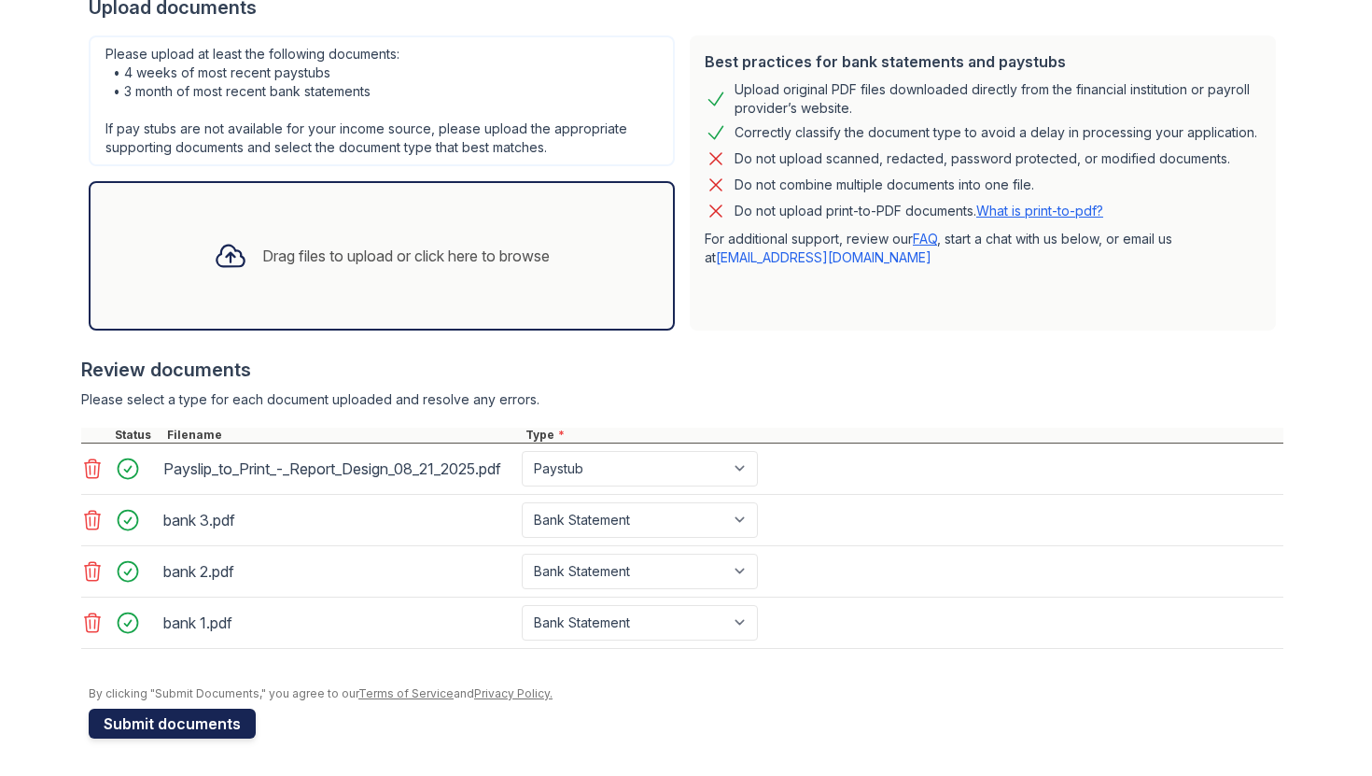
click at [190, 734] on button "Submit documents" at bounding box center [172, 723] width 167 height 30
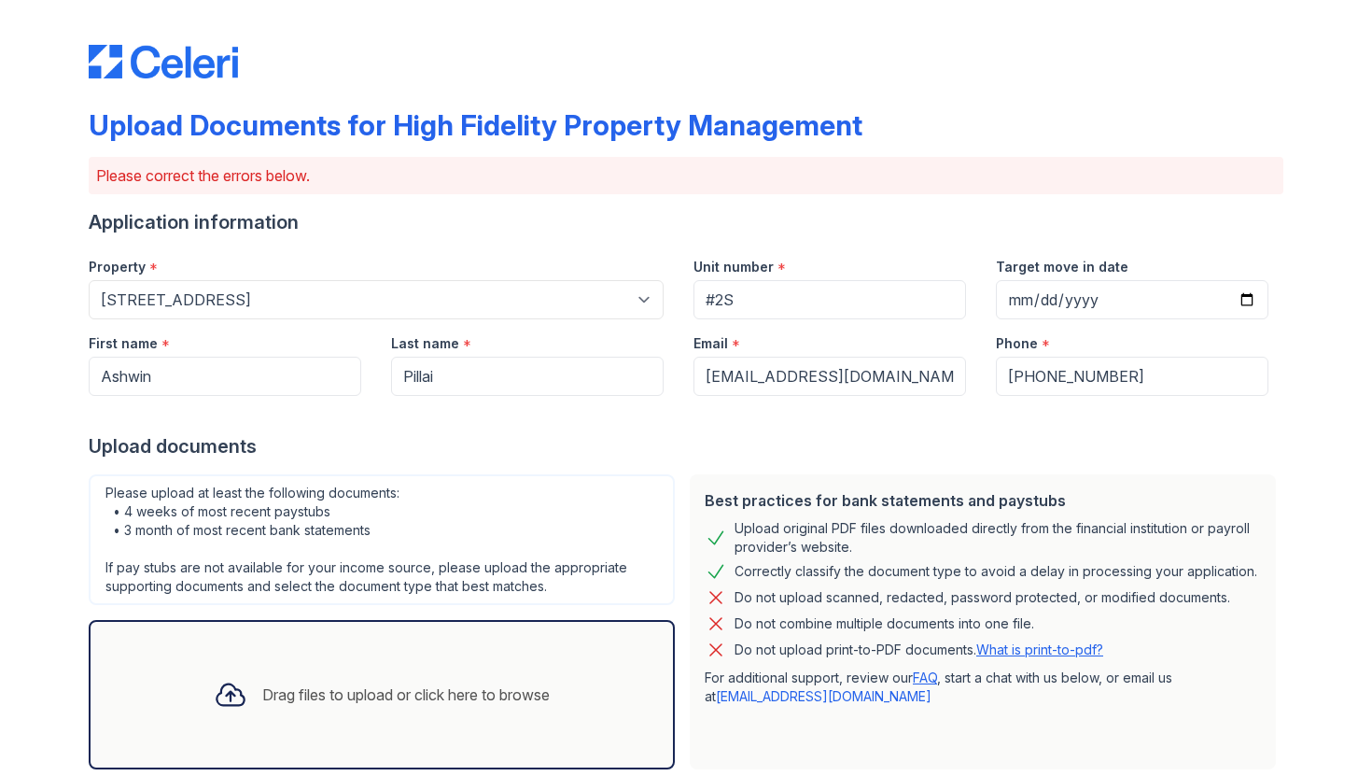
scroll to position [483, 0]
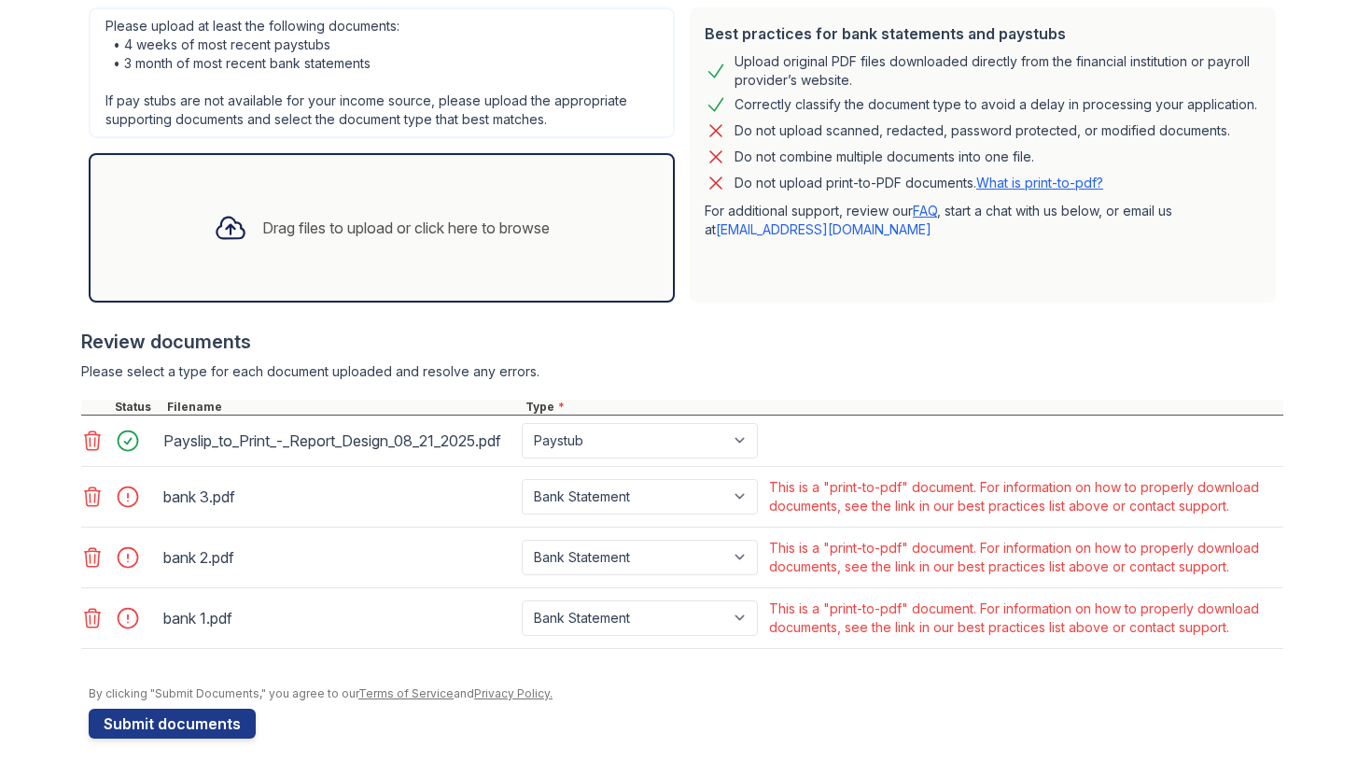
click at [91, 497] on icon at bounding box center [92, 496] width 22 height 22
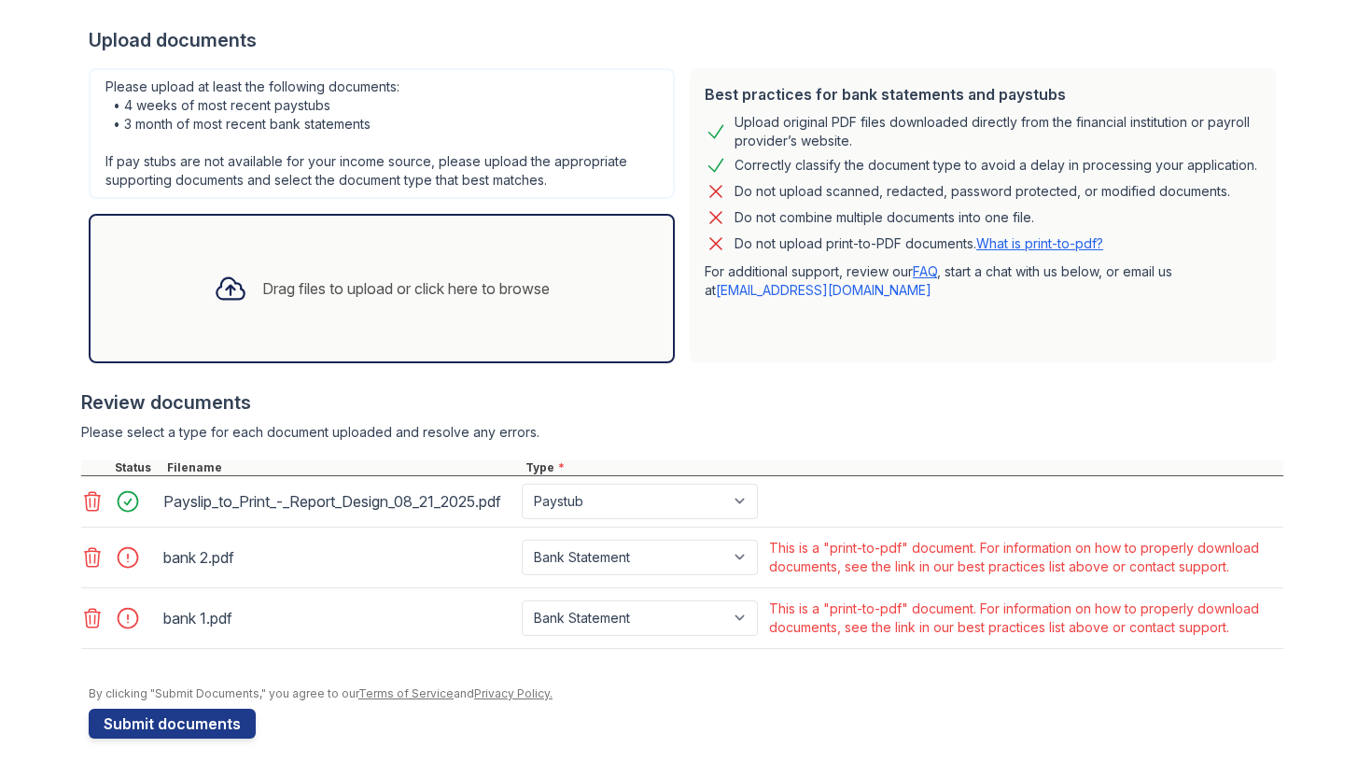
click at [91, 555] on icon at bounding box center [92, 557] width 22 height 22
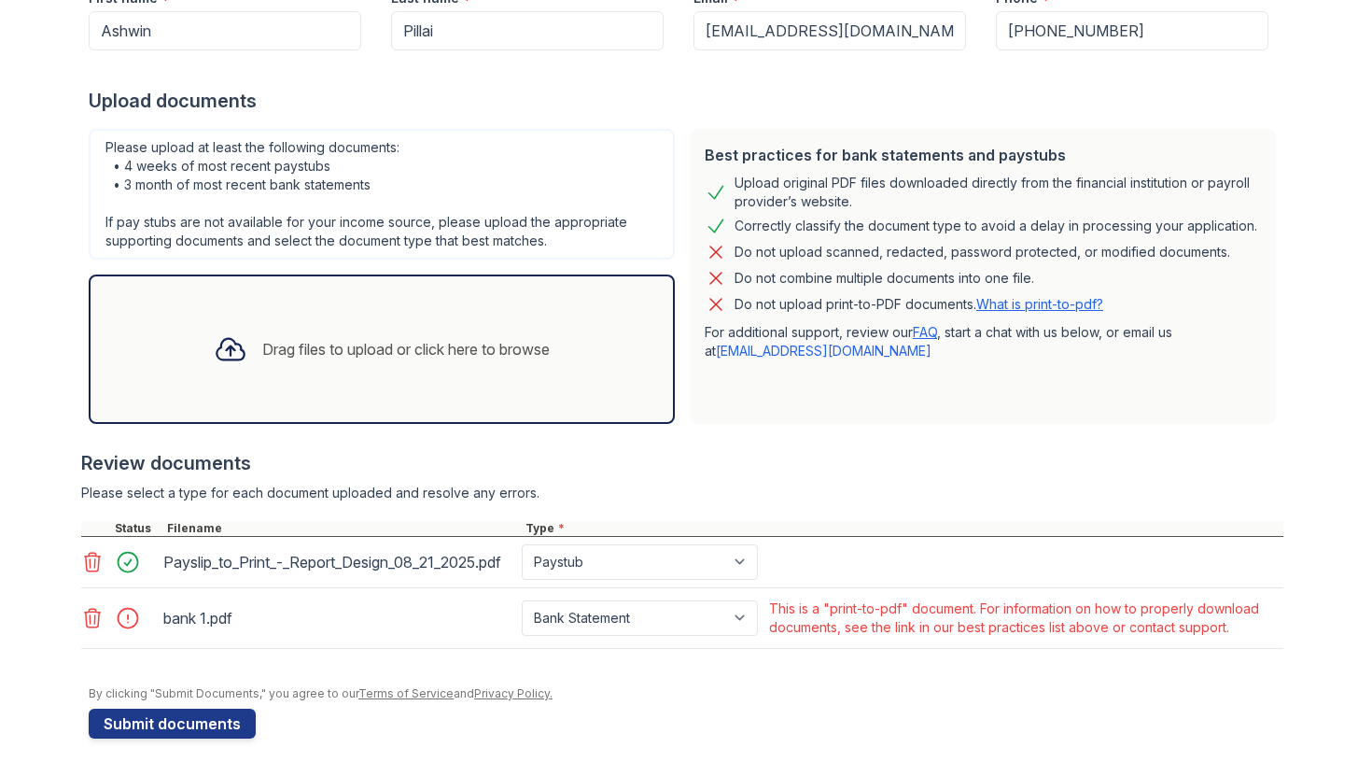
click at [91, 617] on icon at bounding box center [92, 618] width 22 height 22
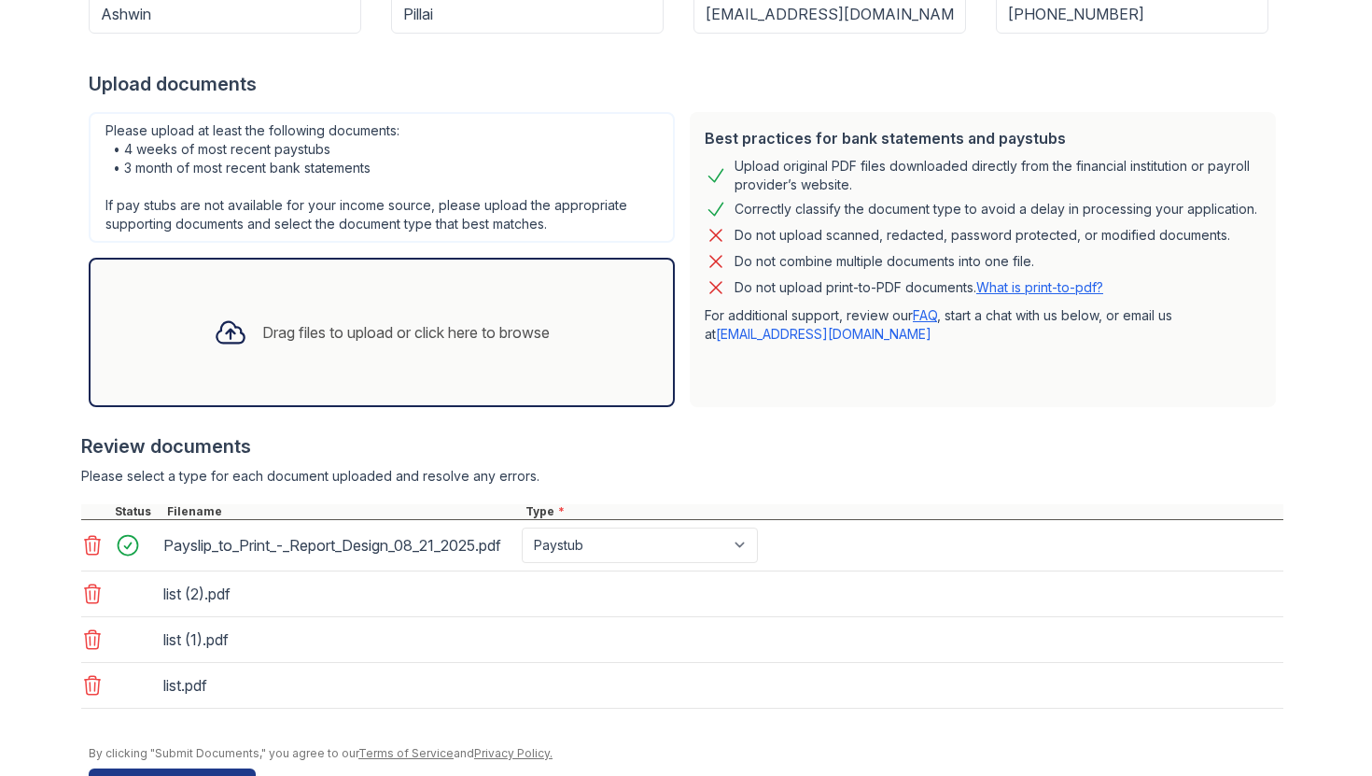
scroll to position [439, 0]
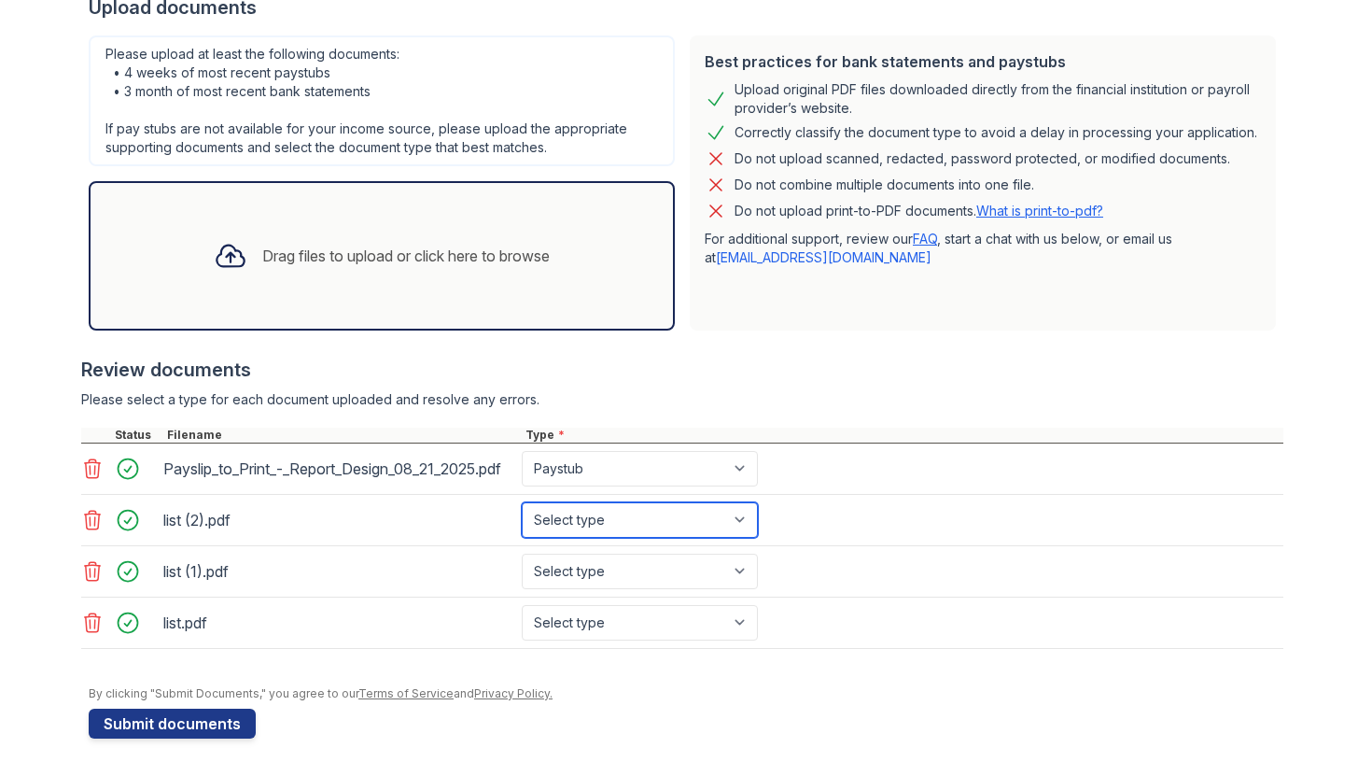
click at [612, 537] on select "Select type Paystub Bank Statement Offer Letter Tax Documents Benefit Award Let…" at bounding box center [640, 519] width 236 height 35
select select "bank_statement"
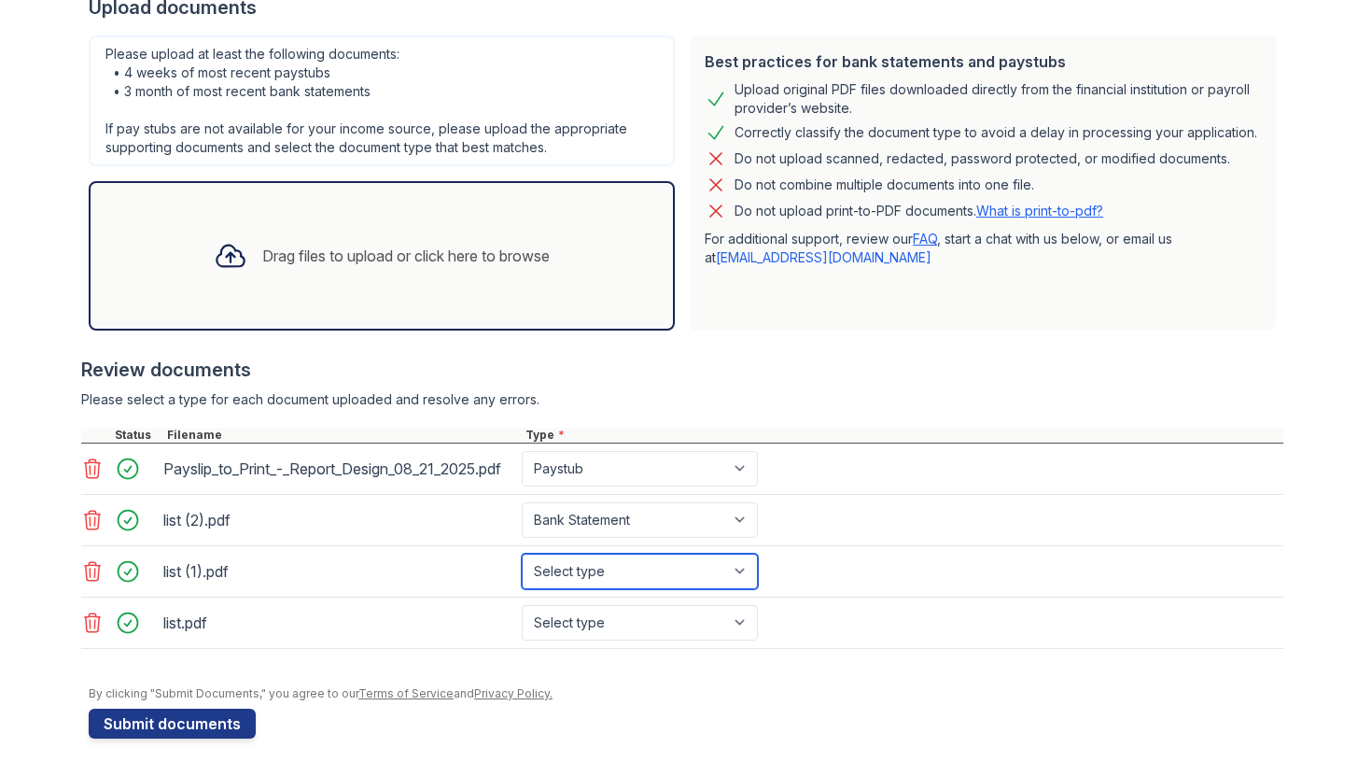
click at [601, 589] on select "Select type Paystub Bank Statement Offer Letter Tax Documents Benefit Award Let…" at bounding box center [640, 570] width 236 height 35
select select "bank_statement"
click at [596, 632] on select "Select type Paystub Bank Statement Offer Letter Tax Documents Benefit Award Let…" at bounding box center [640, 622] width 236 height 35
select select "bank_statement"
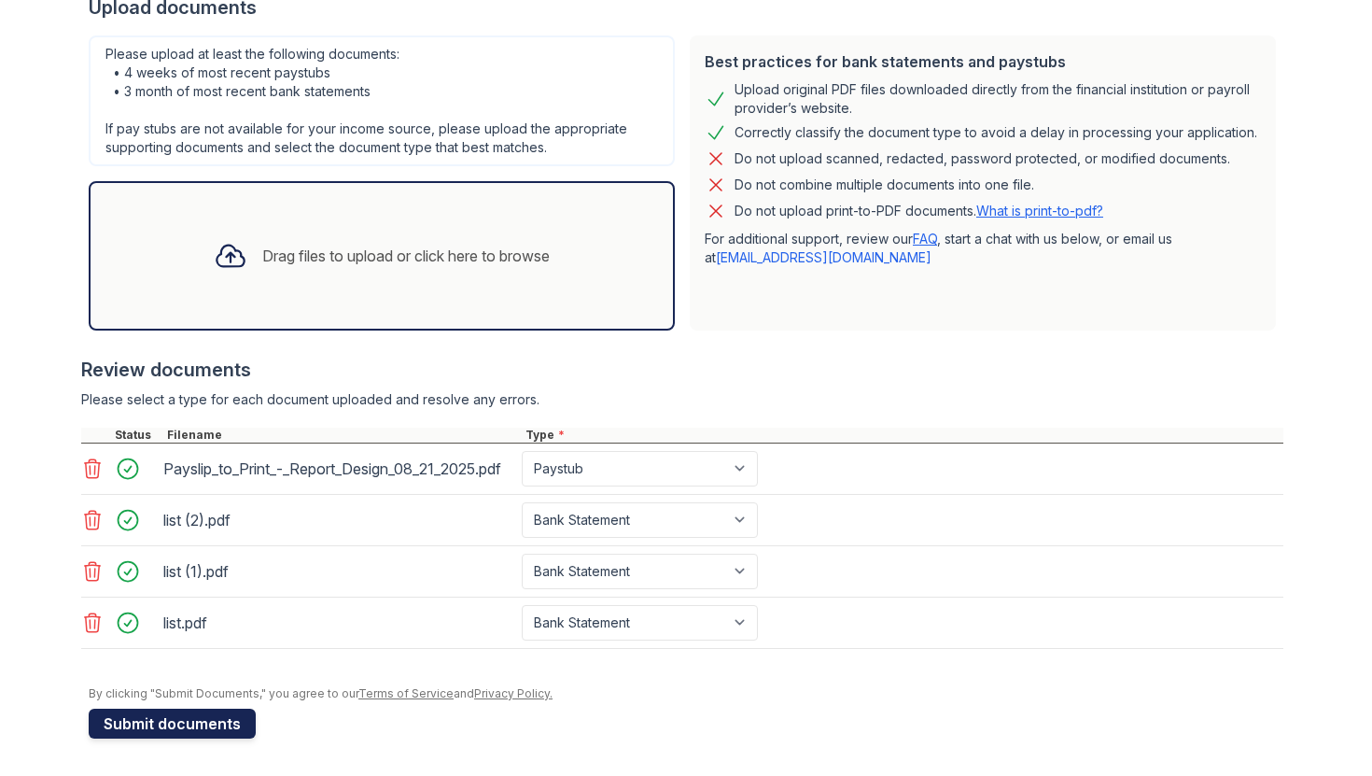
click at [222, 736] on button "Submit documents" at bounding box center [172, 723] width 167 height 30
